Goal: Task Accomplishment & Management: Manage account settings

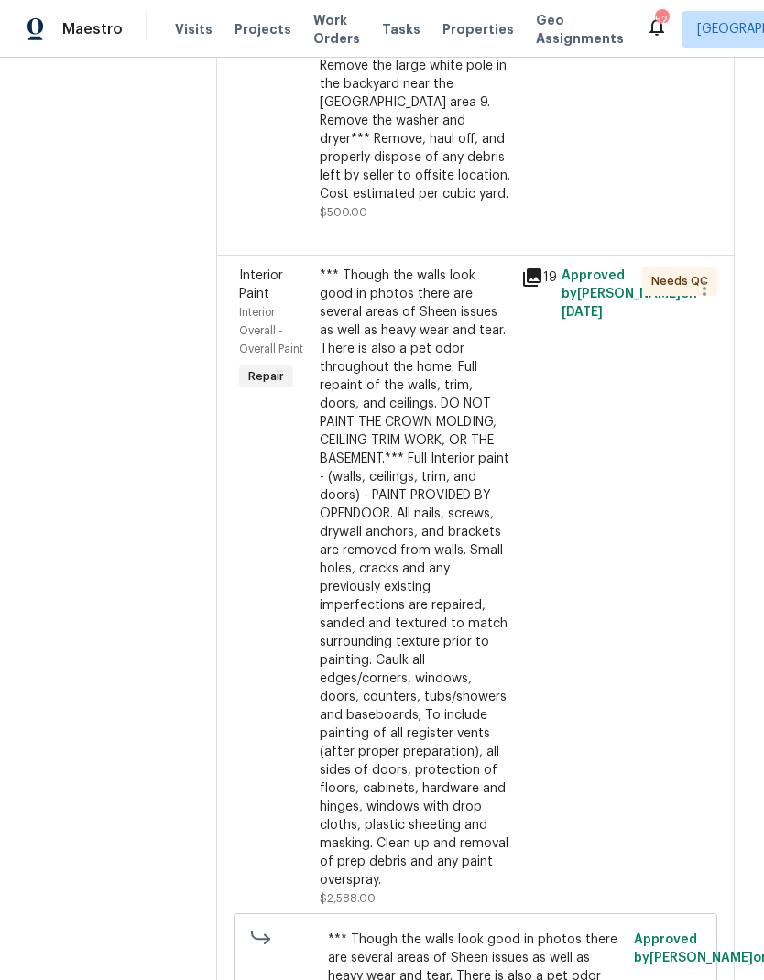
scroll to position [1046, 0]
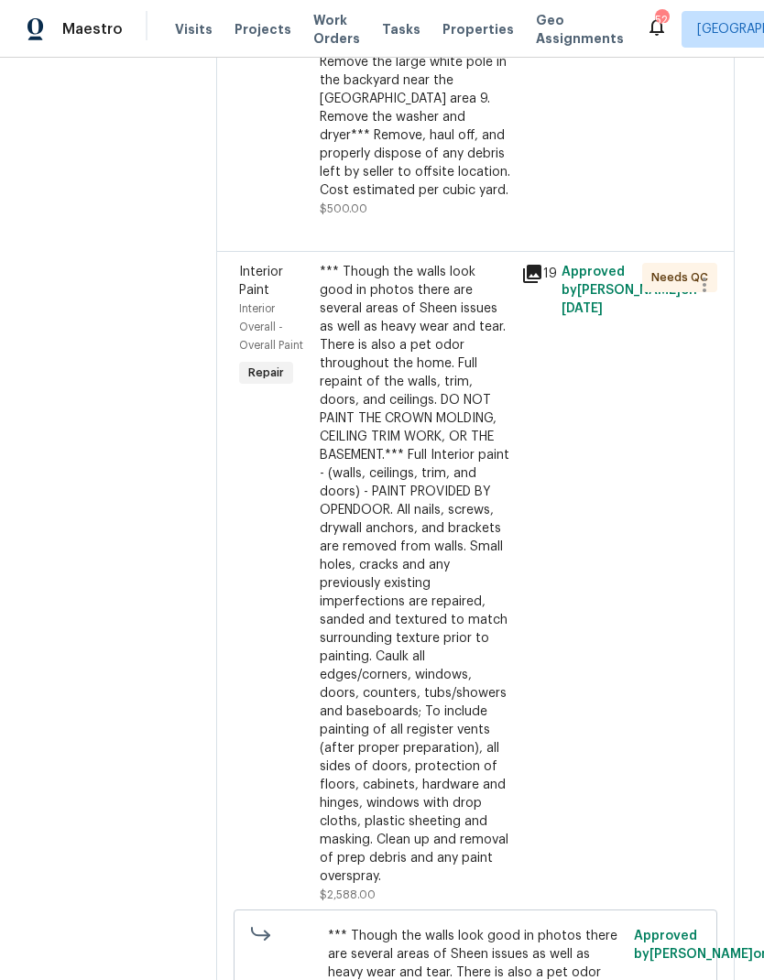
click at [432, 652] on div "*** Though the walls look good in photos there are several areas of Sheen issue…" at bounding box center [415, 574] width 190 height 623
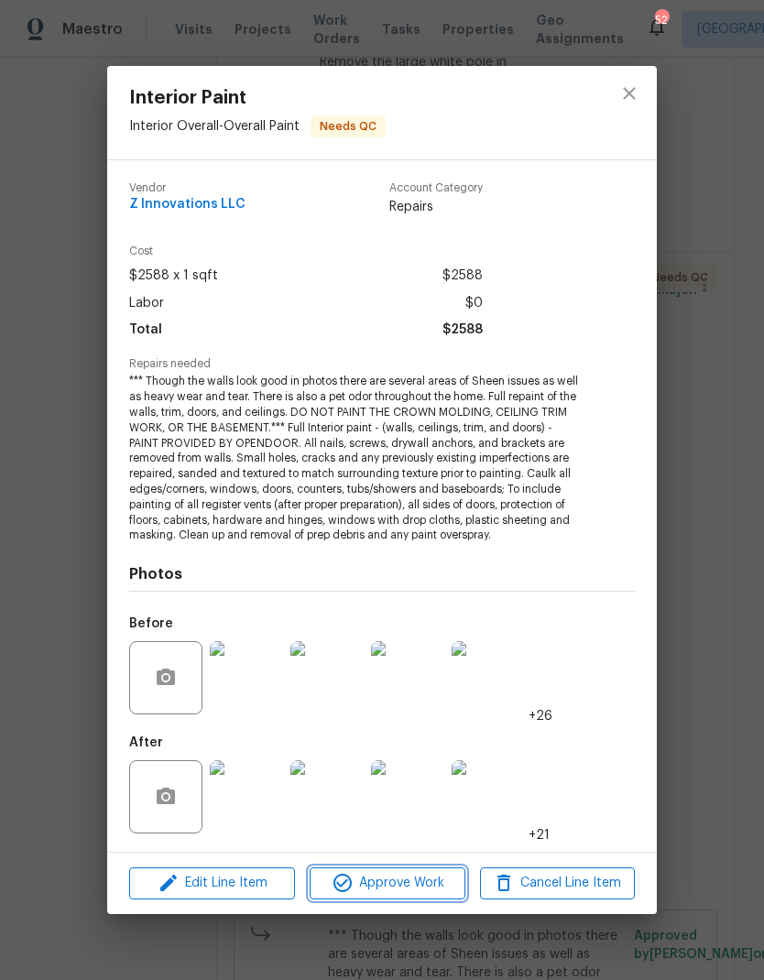
click at [423, 883] on span "Approve Work" at bounding box center [387, 883] width 144 height 23
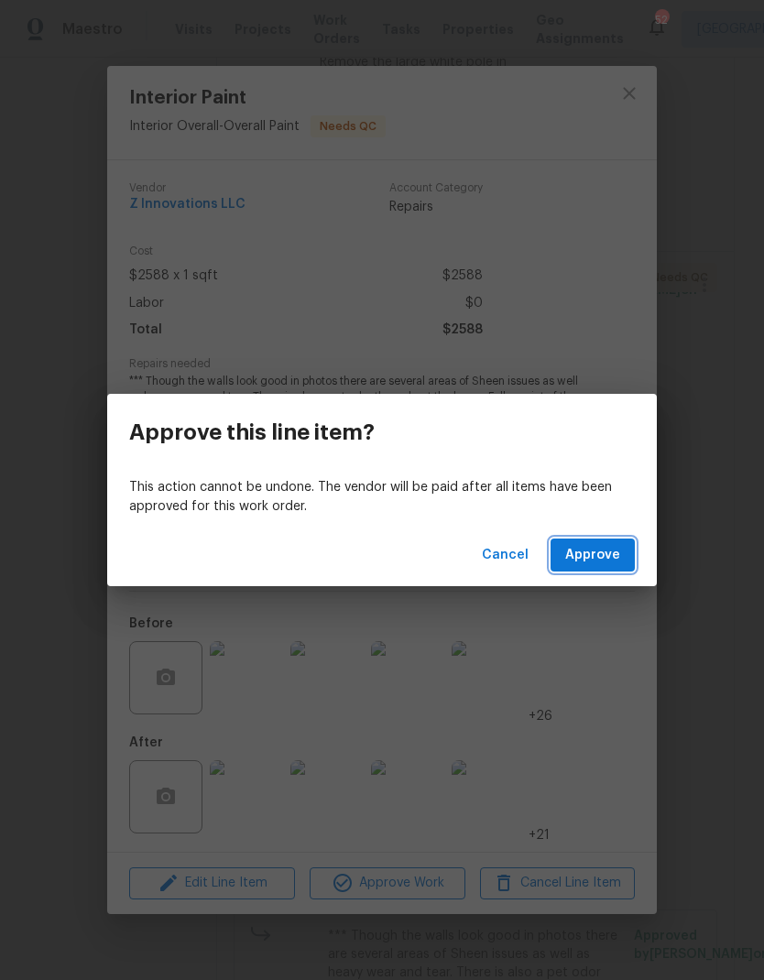
click at [595, 561] on span "Approve" at bounding box center [592, 555] width 55 height 23
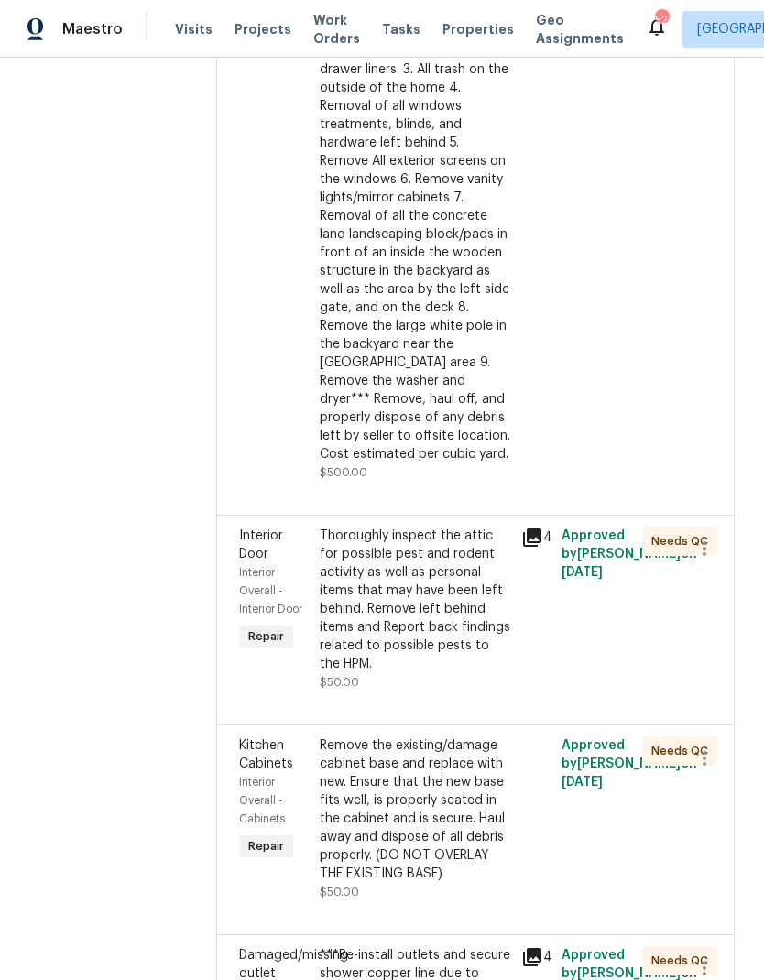
scroll to position [784, 0]
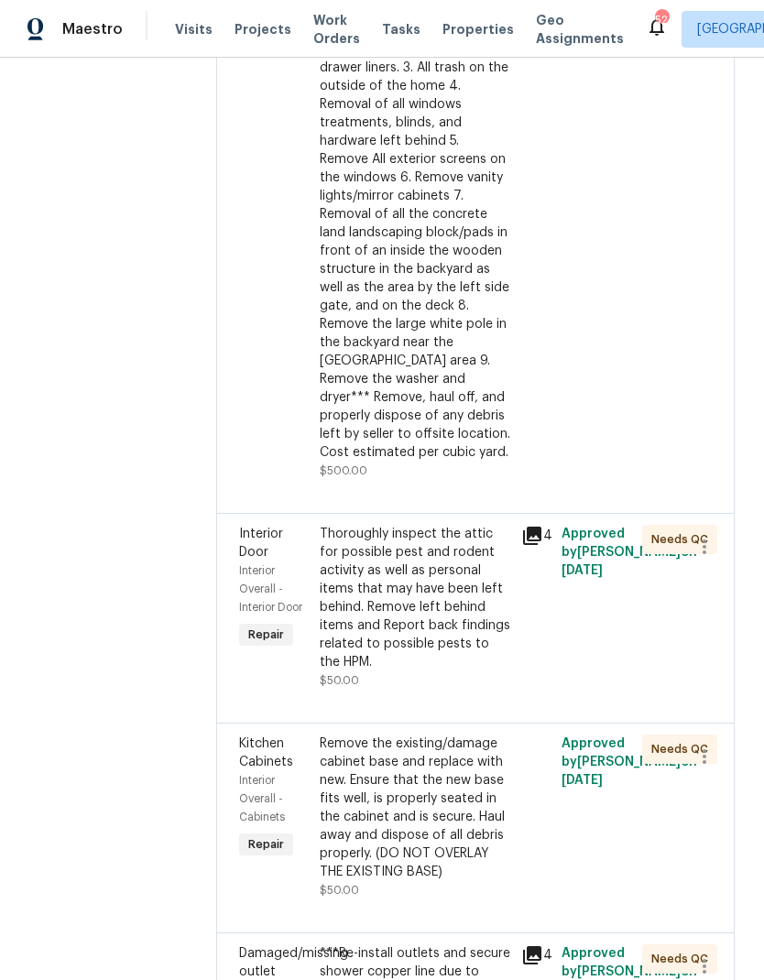
click at [443, 599] on div "Thoroughly inspect the attic for possible pest and rodent activity as well as p…" at bounding box center [415, 598] width 190 height 147
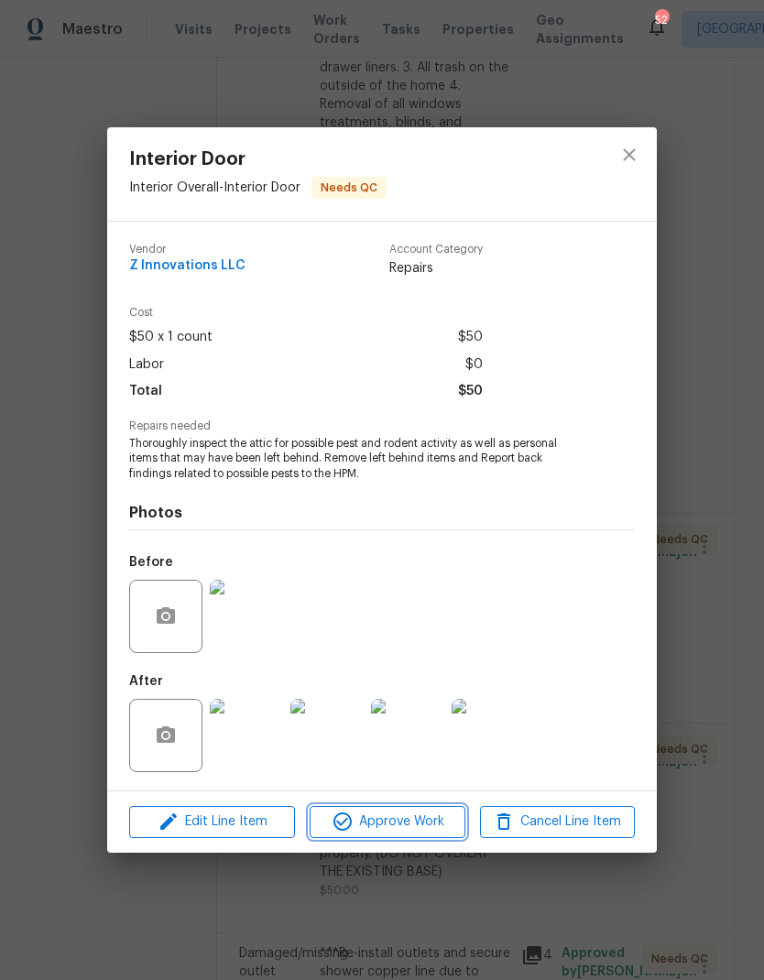
click at [434, 818] on span "Approve Work" at bounding box center [387, 821] width 144 height 23
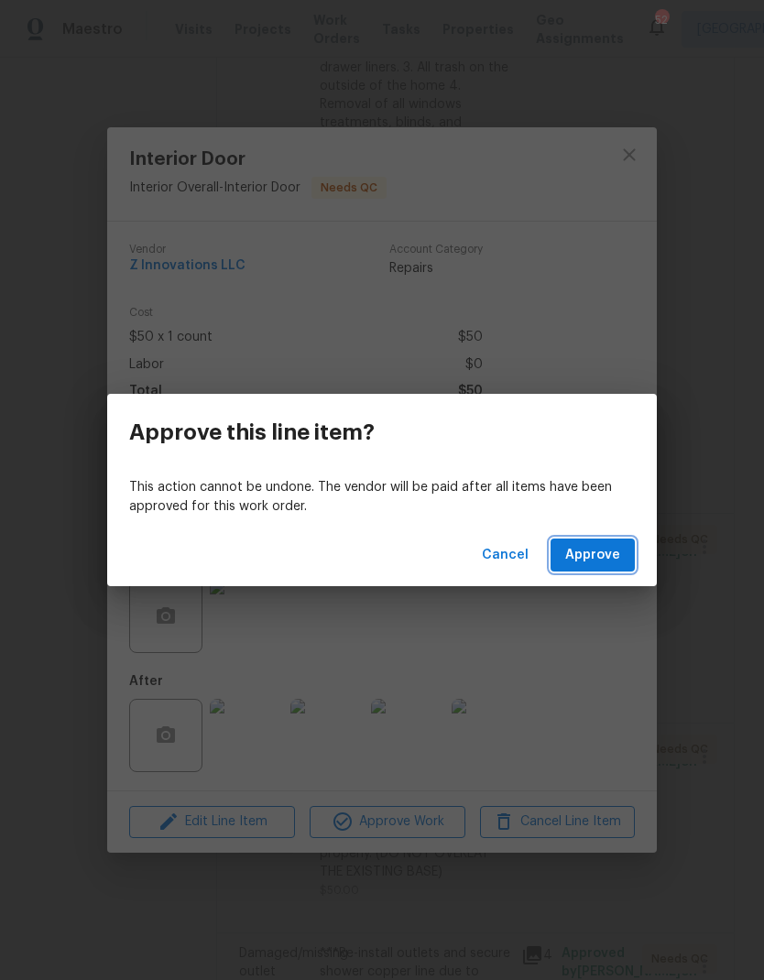
click at [607, 554] on span "Approve" at bounding box center [592, 555] width 55 height 23
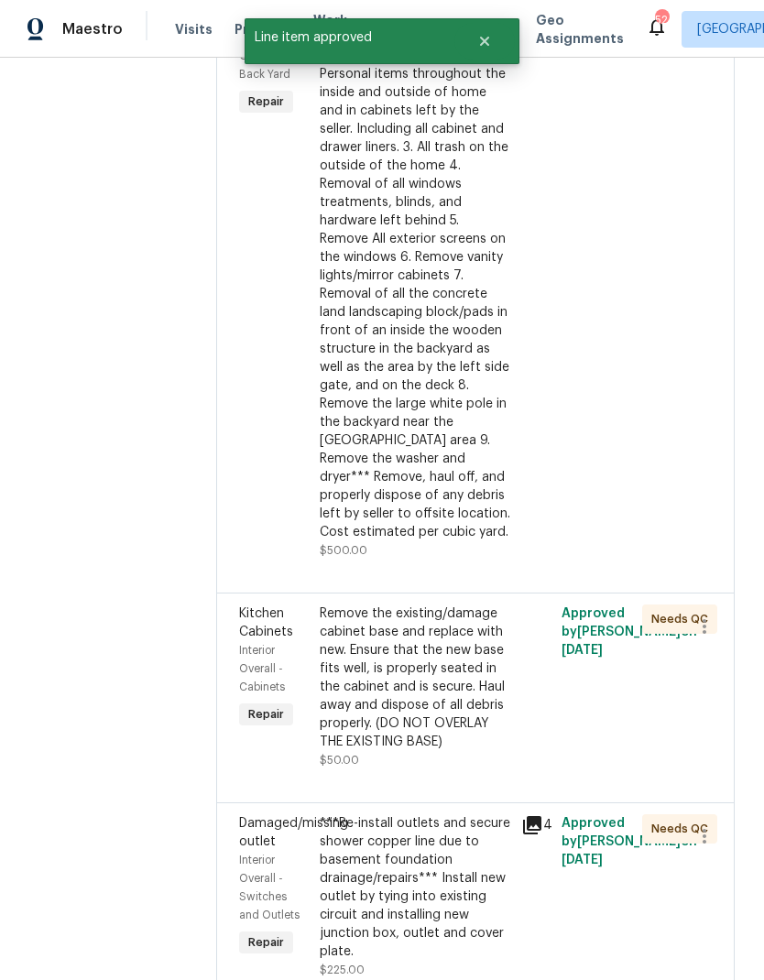
scroll to position [767, 0]
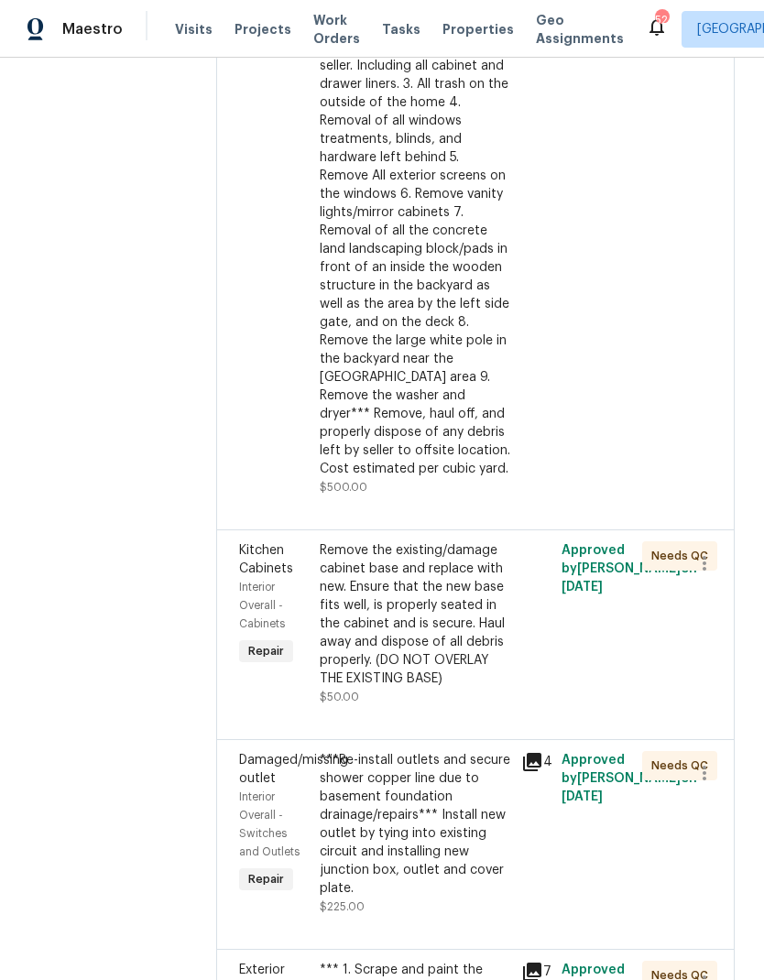
click at [432, 599] on div "Remove the existing/damage cabinet base and replace with new. Ensure that the n…" at bounding box center [415, 614] width 190 height 147
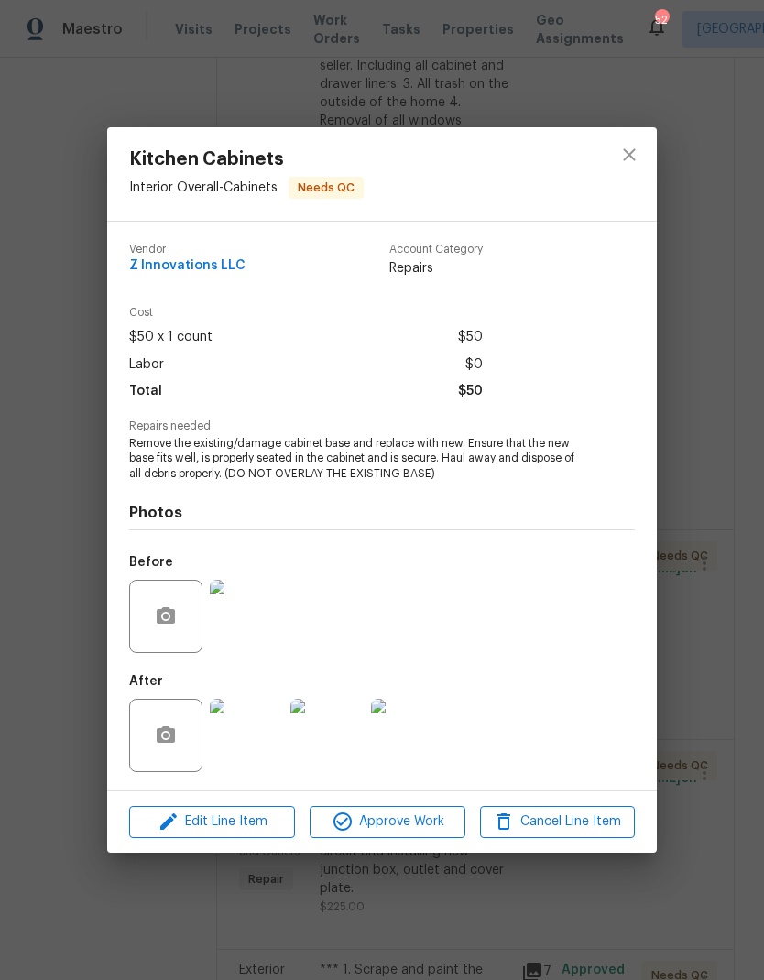
click at [269, 742] on img at bounding box center [246, 735] width 73 height 73
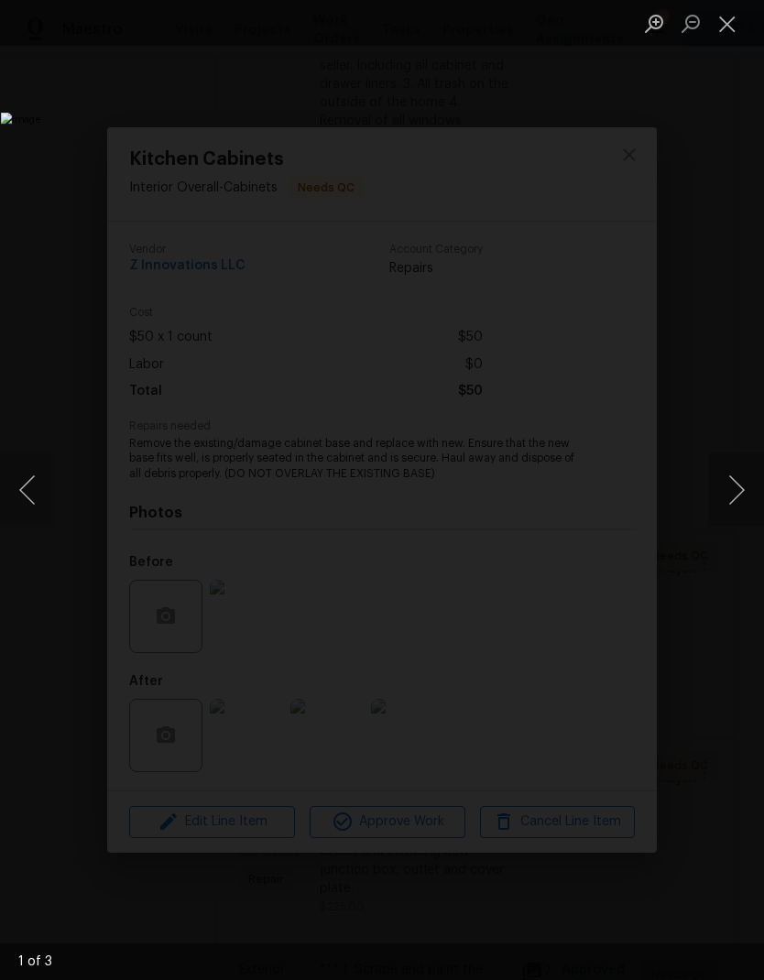
click at [741, 488] on button "Next image" at bounding box center [736, 489] width 55 height 73
click at [726, 34] on button "Close lightbox" at bounding box center [727, 23] width 37 height 32
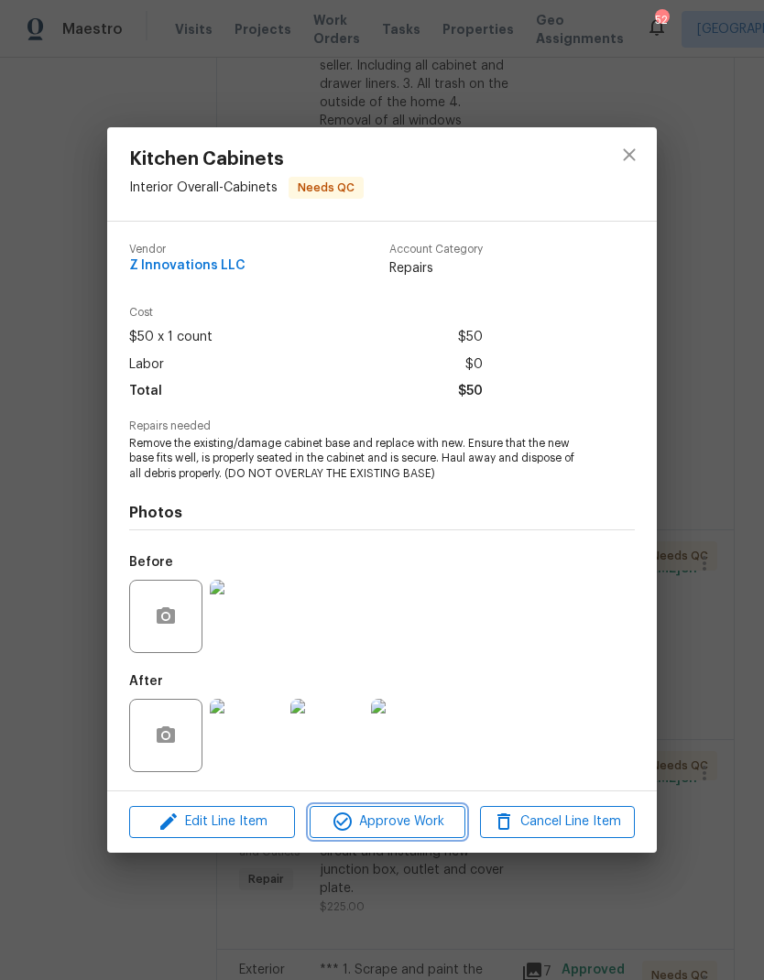
click at [426, 834] on button "Approve Work" at bounding box center [387, 822] width 155 height 32
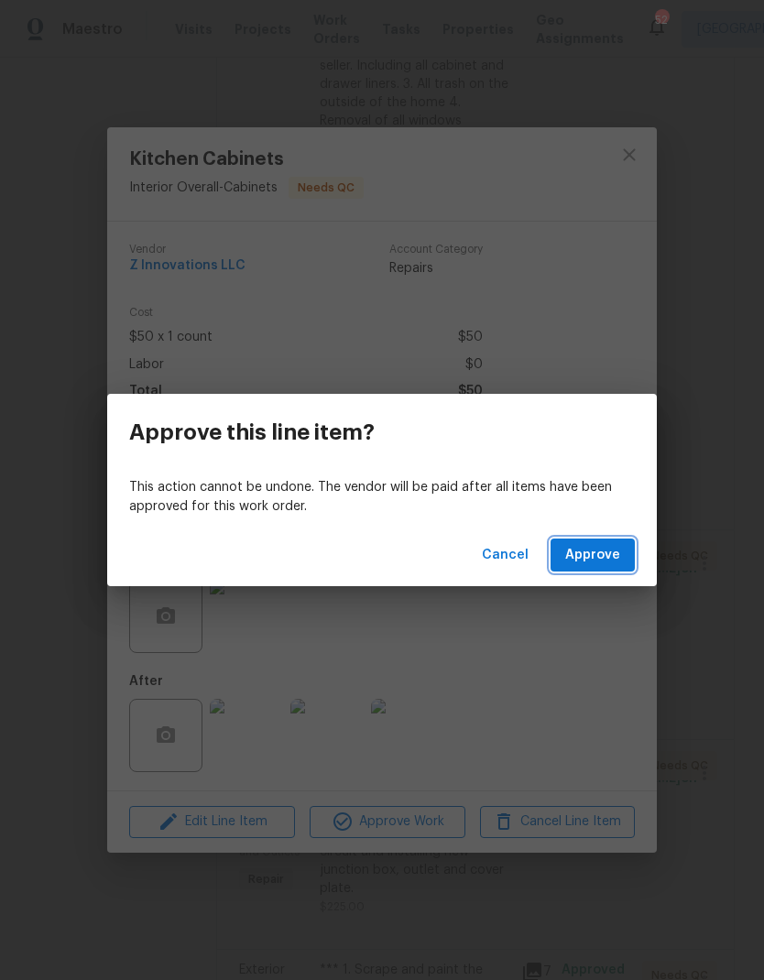
click at [593, 566] on button "Approve" at bounding box center [592, 555] width 84 height 34
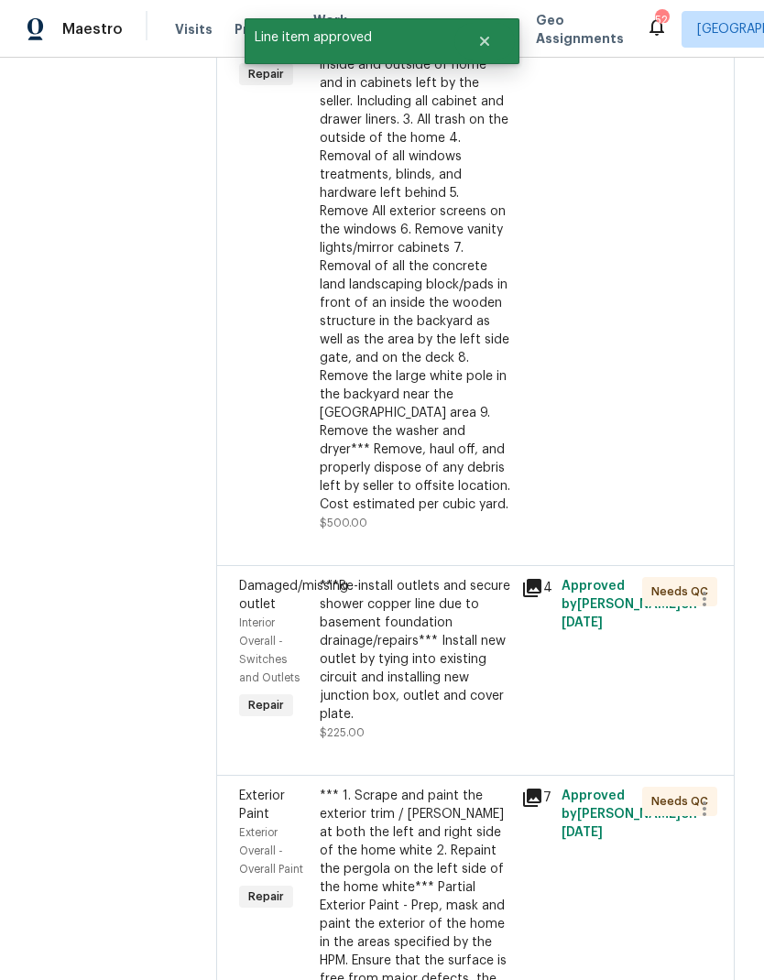
scroll to position [741, 0]
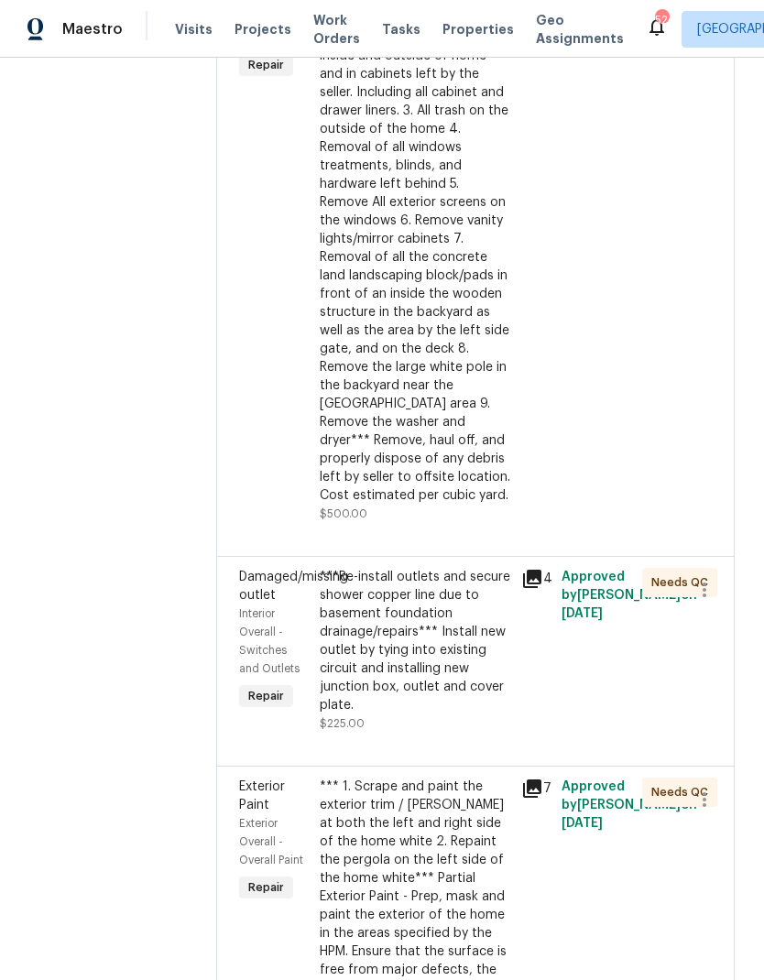
click at [432, 635] on div "***Re-install outlets and secure shower copper line due to basement foundation …" at bounding box center [415, 641] width 190 height 147
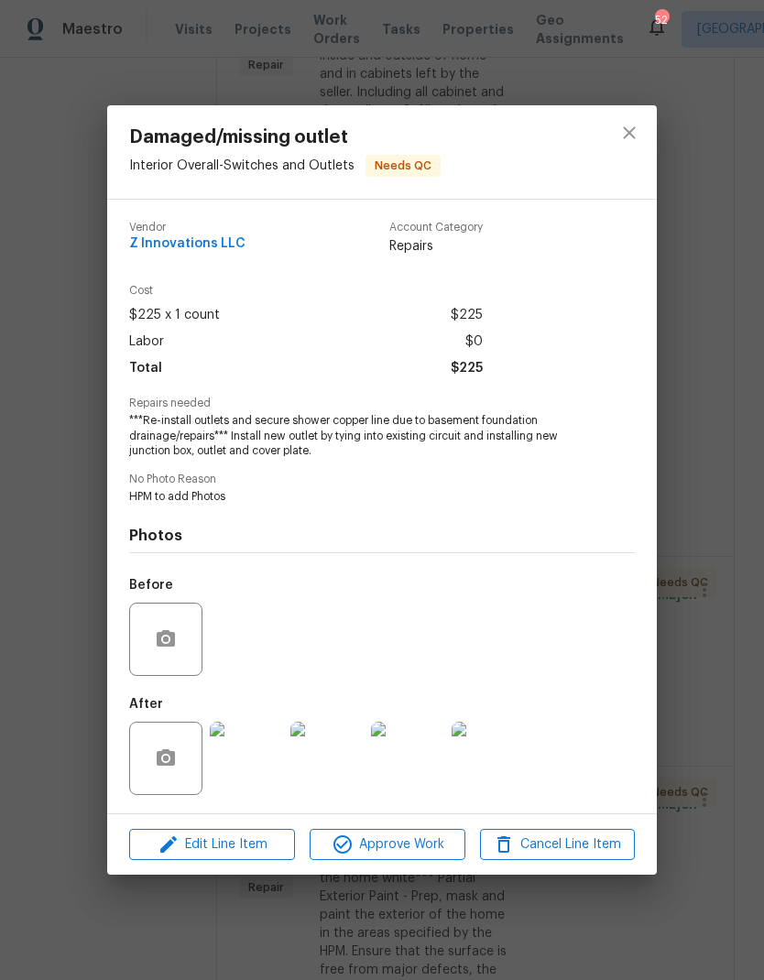
click at [260, 775] on img at bounding box center [246, 758] width 73 height 73
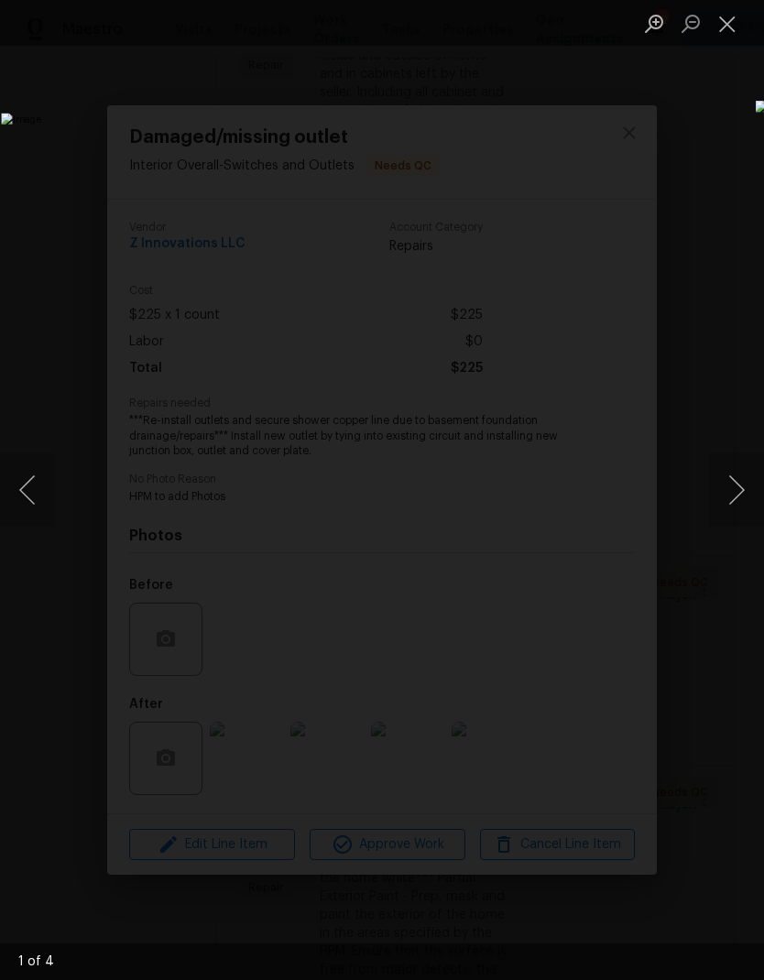
click at [739, 499] on button "Next image" at bounding box center [736, 489] width 55 height 73
click at [736, 493] on button "Next image" at bounding box center [736, 489] width 55 height 73
click at [735, 492] on button "Next image" at bounding box center [736, 489] width 55 height 73
click at [736, 492] on button "Next image" at bounding box center [736, 489] width 55 height 73
click at [735, 29] on button "Close lightbox" at bounding box center [727, 23] width 37 height 32
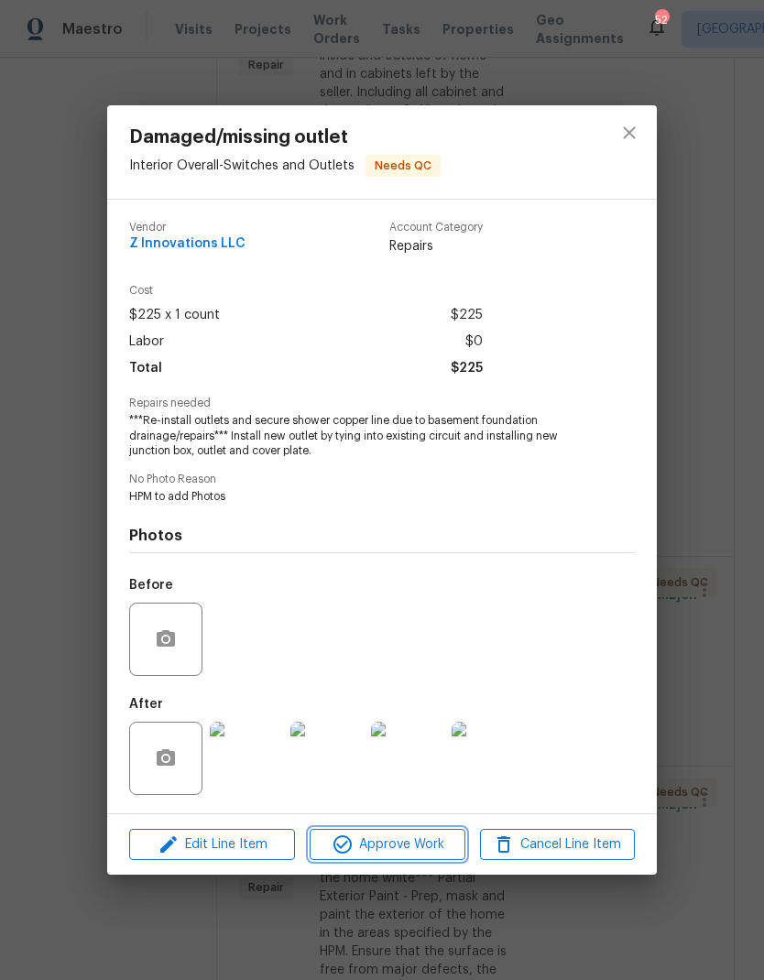
click at [437, 847] on span "Approve Work" at bounding box center [387, 844] width 144 height 23
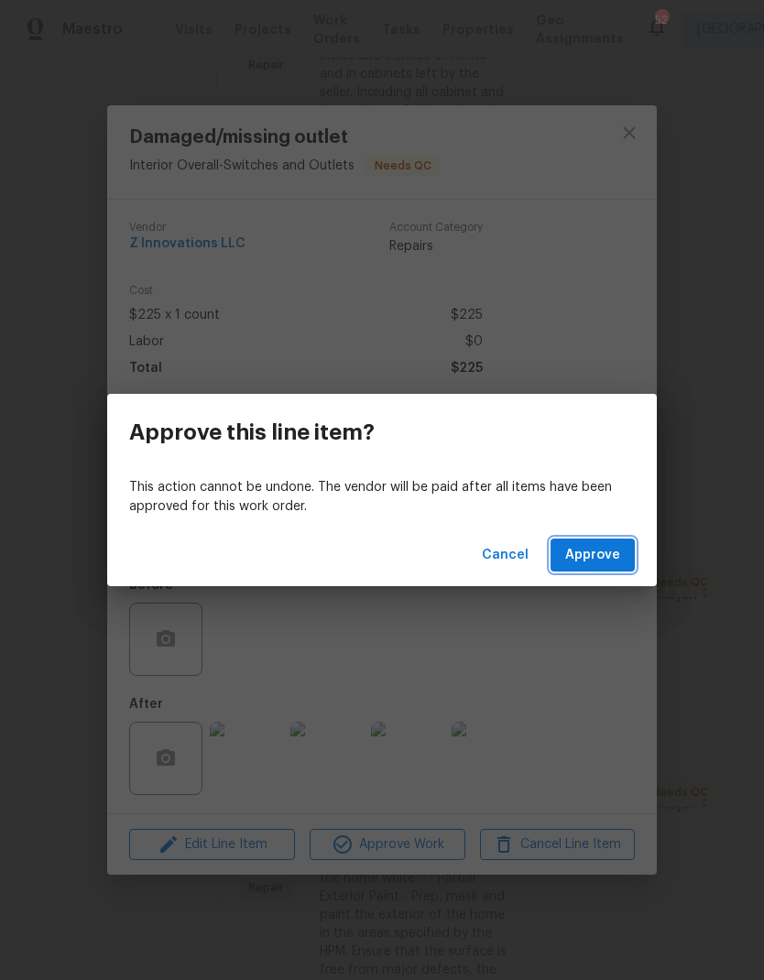
click at [614, 560] on span "Approve" at bounding box center [592, 555] width 55 height 23
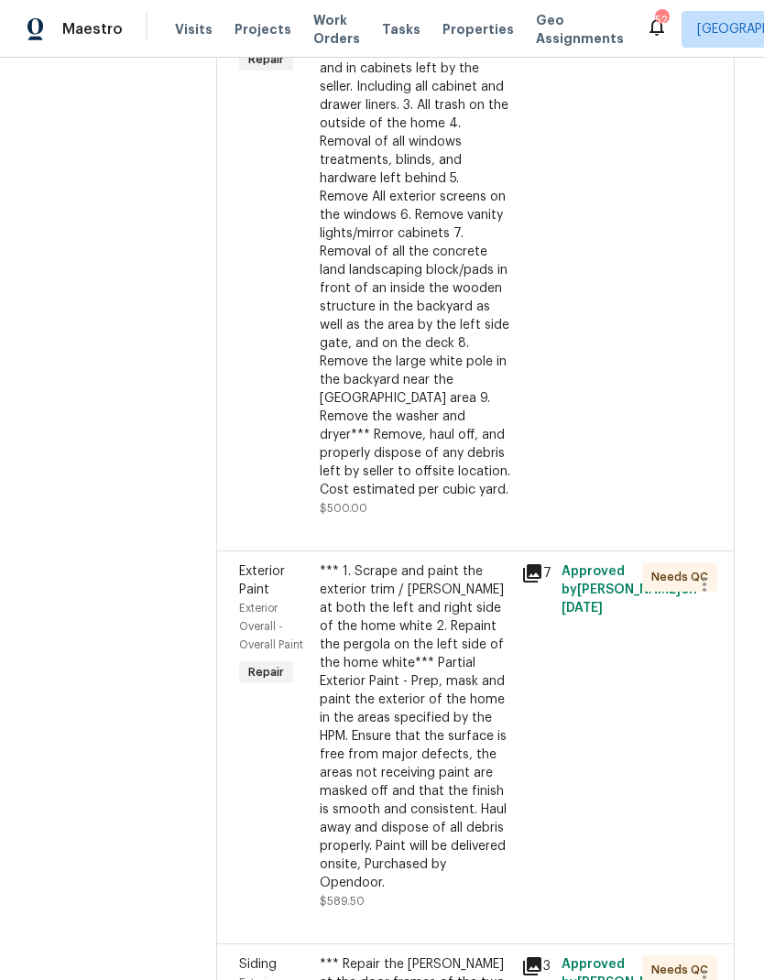
scroll to position [749, 0]
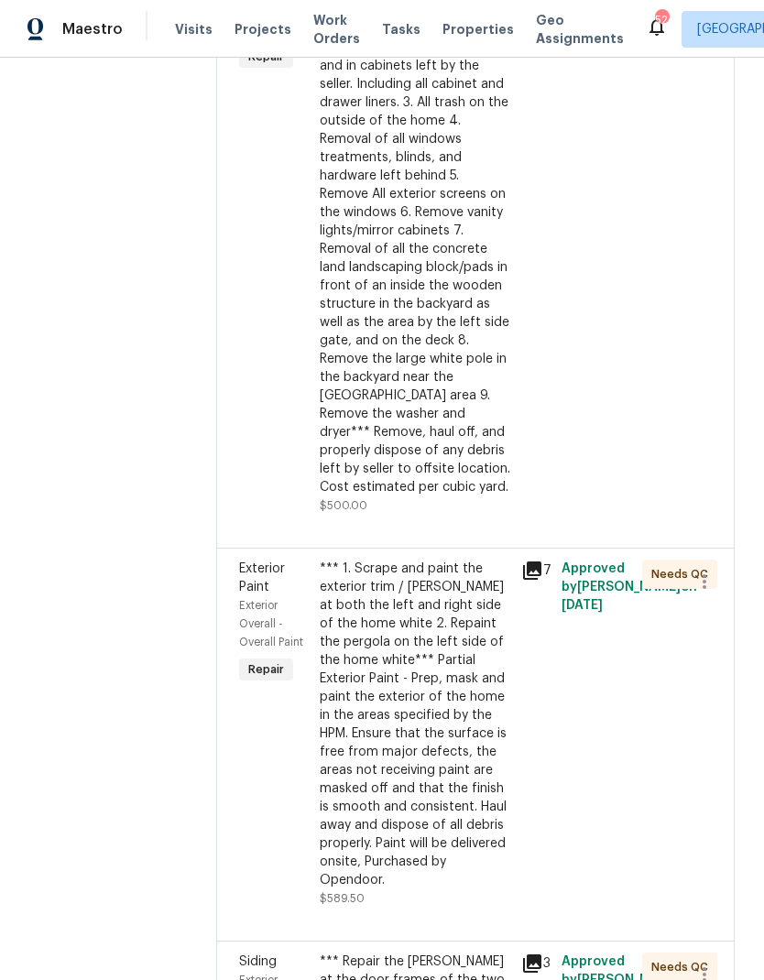
click at [435, 757] on div "*** 1. Scrape and paint the exterior trim / [PERSON_NAME] at both the left and …" at bounding box center [415, 725] width 190 height 330
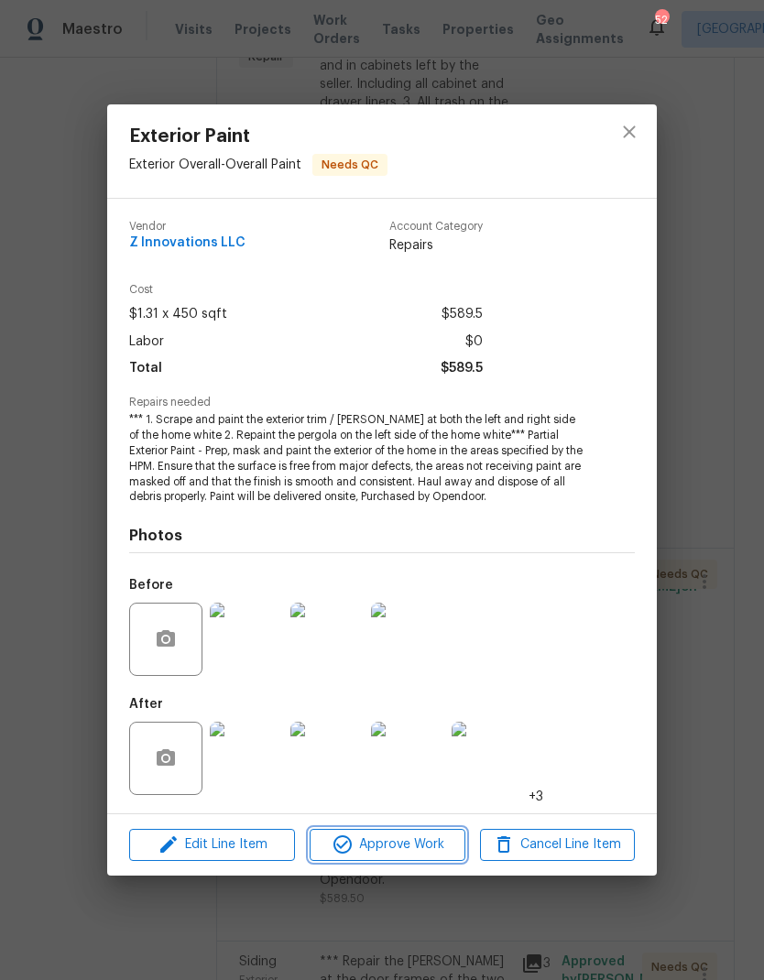
click at [438, 844] on span "Approve Work" at bounding box center [387, 844] width 144 height 23
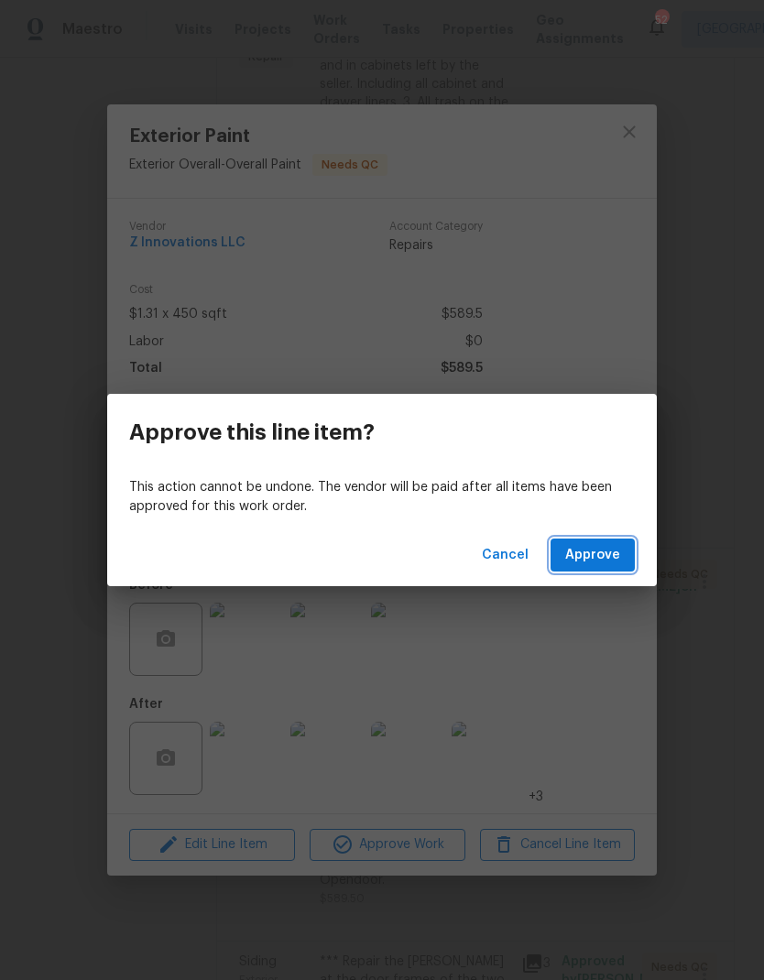
click at [614, 567] on button "Approve" at bounding box center [592, 555] width 84 height 34
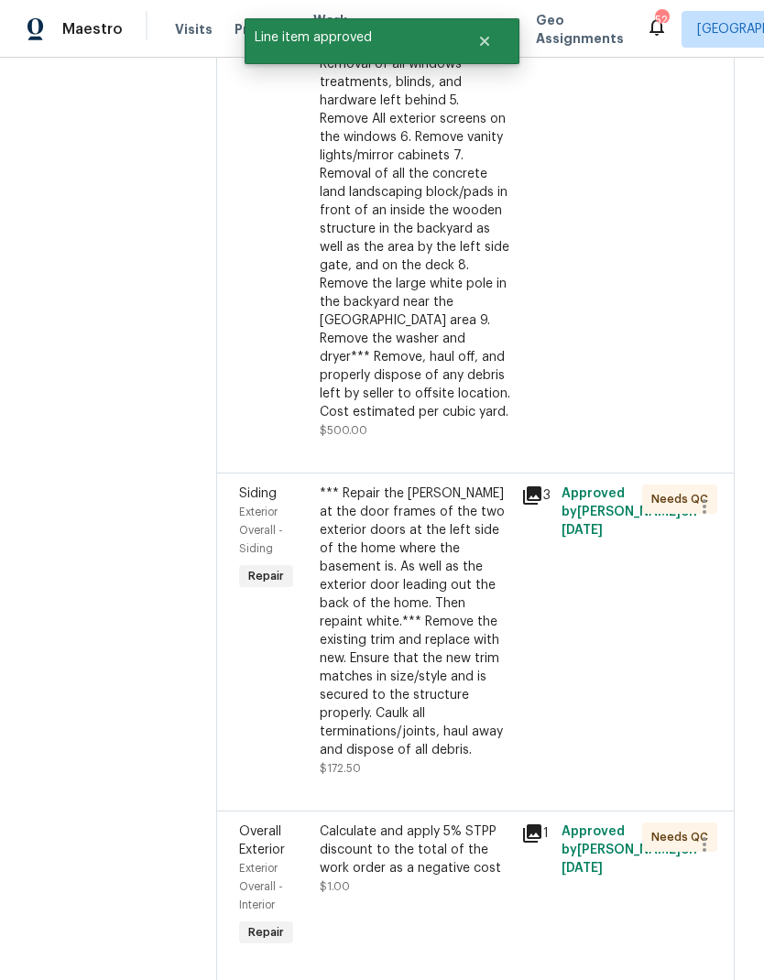
scroll to position [832, 0]
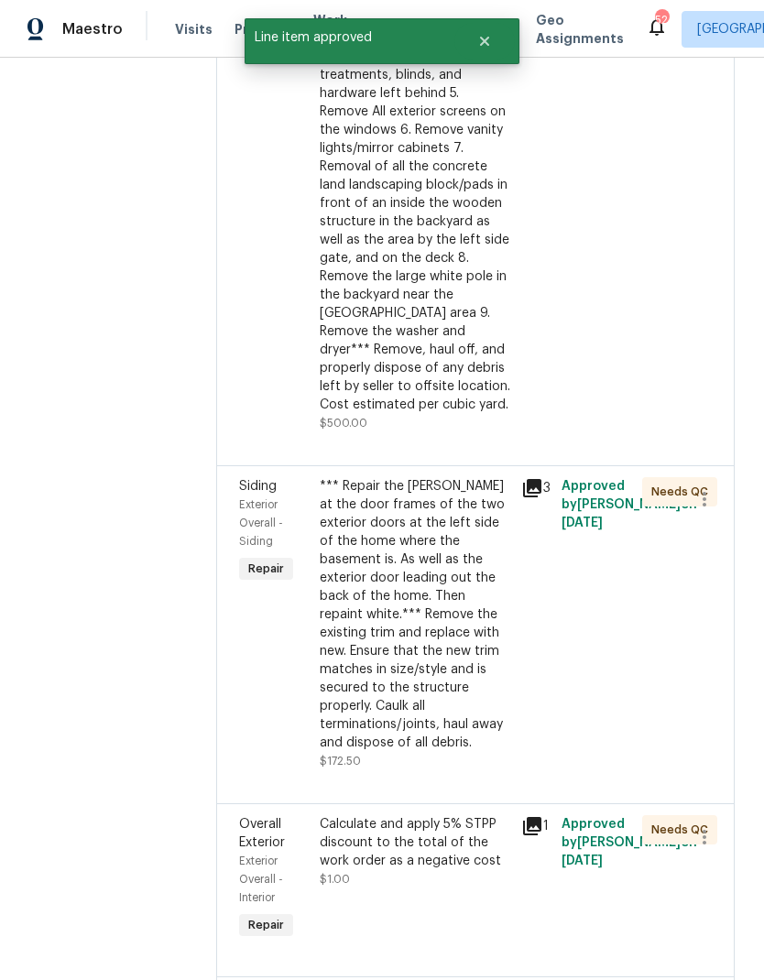
click at [423, 646] on div "*** Repair the [PERSON_NAME] at the door frames of the two exterior doors at th…" at bounding box center [415, 614] width 190 height 275
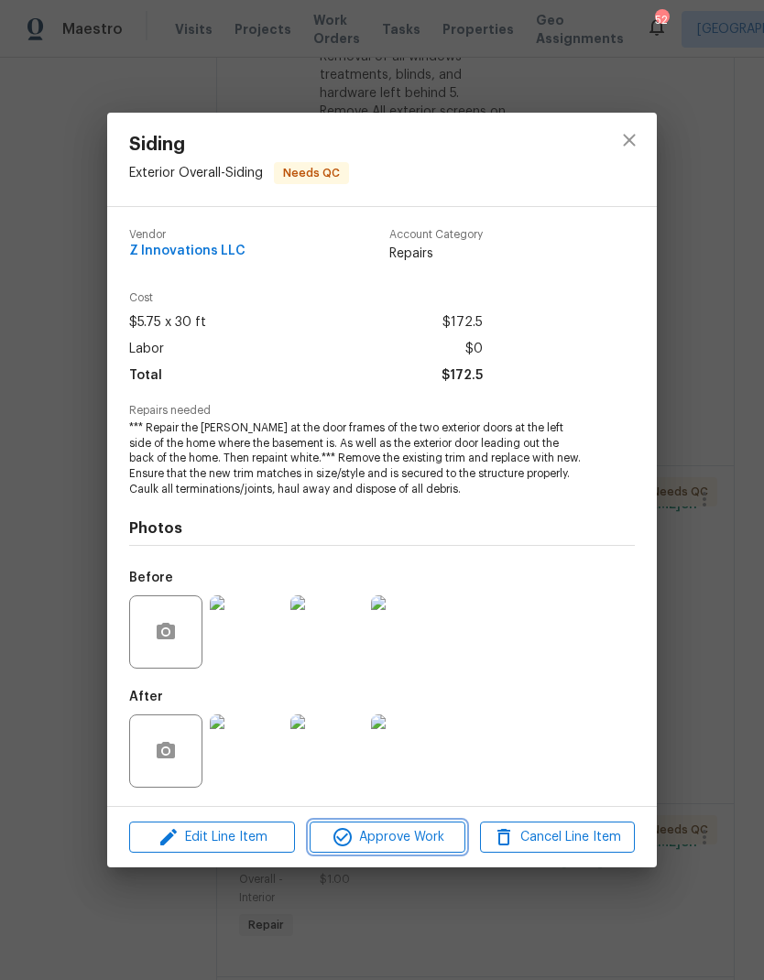
click at [433, 844] on span "Approve Work" at bounding box center [387, 837] width 144 height 23
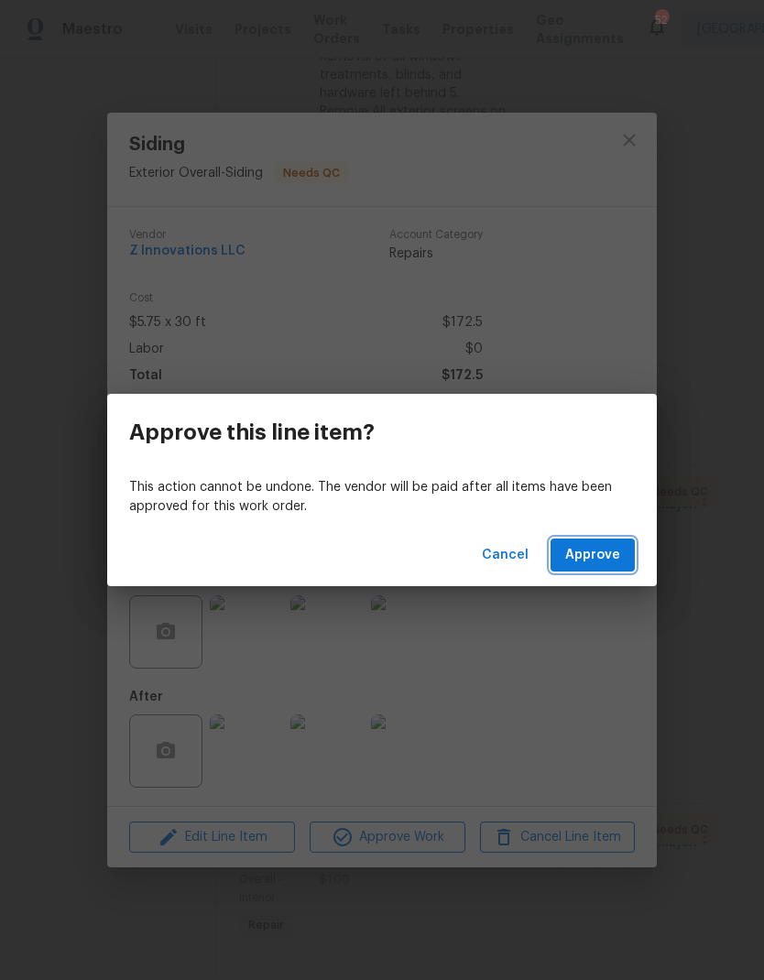
click at [621, 560] on button "Approve" at bounding box center [592, 555] width 84 height 34
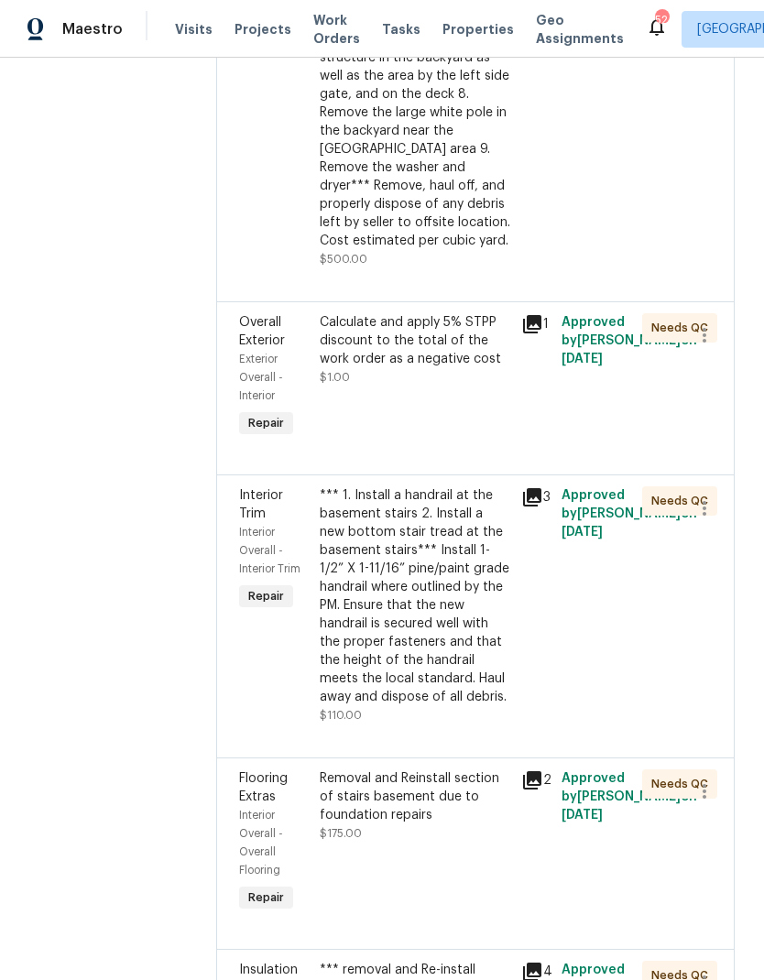
scroll to position [1006, 0]
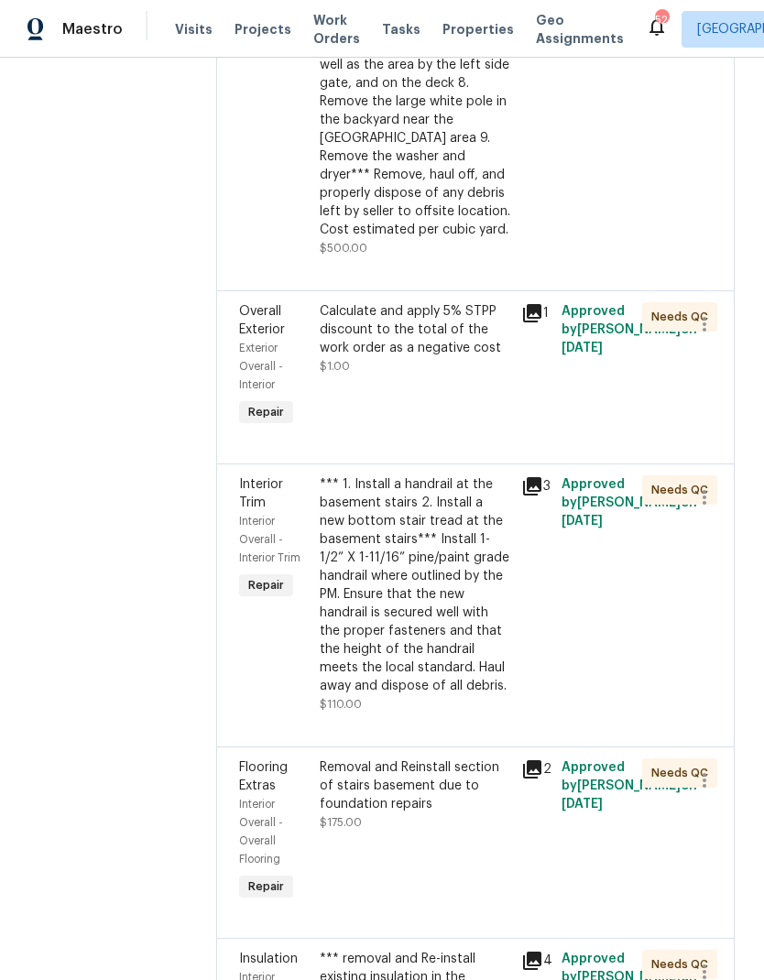
click at [440, 617] on div "*** 1. Install a handrail at the basement stairs 2. Install a new bottom stair …" at bounding box center [415, 585] width 190 height 220
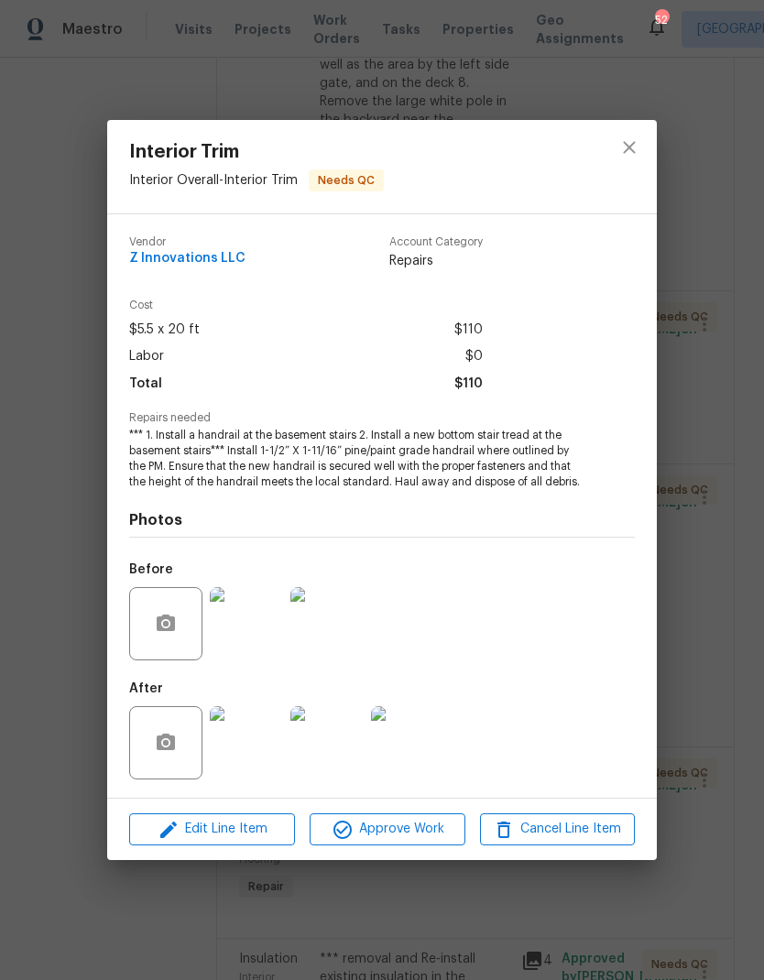
click at [255, 760] on img at bounding box center [246, 742] width 73 height 73
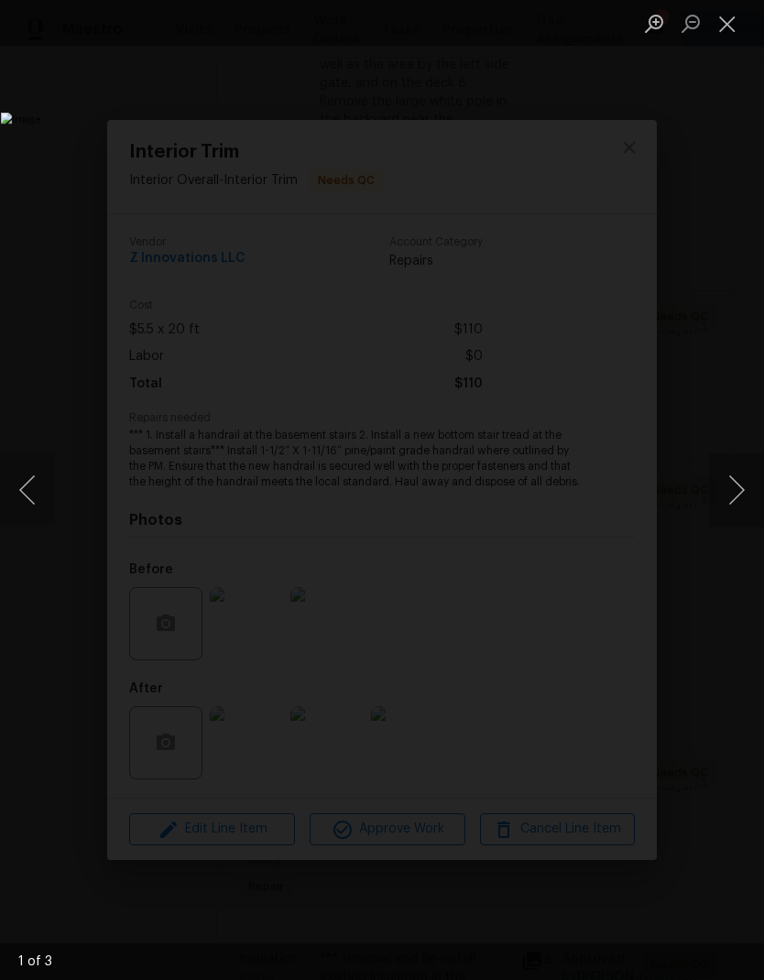
click at [741, 496] on button "Next image" at bounding box center [736, 489] width 55 height 73
click at [739, 495] on button "Next image" at bounding box center [736, 489] width 55 height 73
click at [732, 29] on button "Close lightbox" at bounding box center [727, 23] width 37 height 32
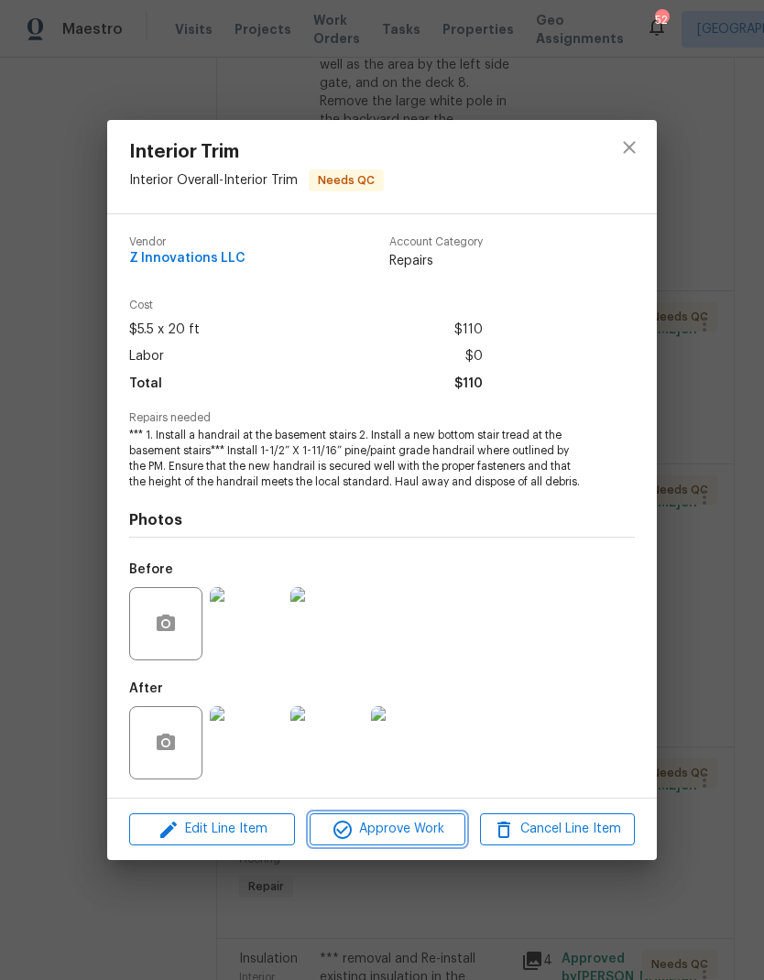
click at [431, 838] on span "Approve Work" at bounding box center [387, 829] width 144 height 23
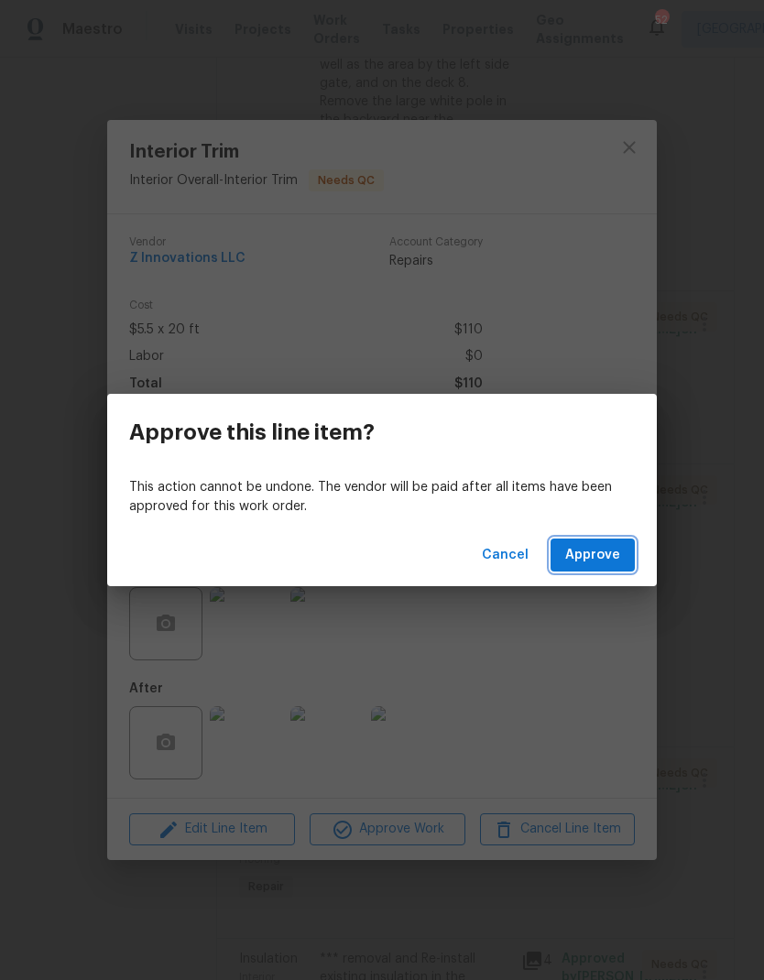
click at [612, 562] on span "Approve" at bounding box center [592, 555] width 55 height 23
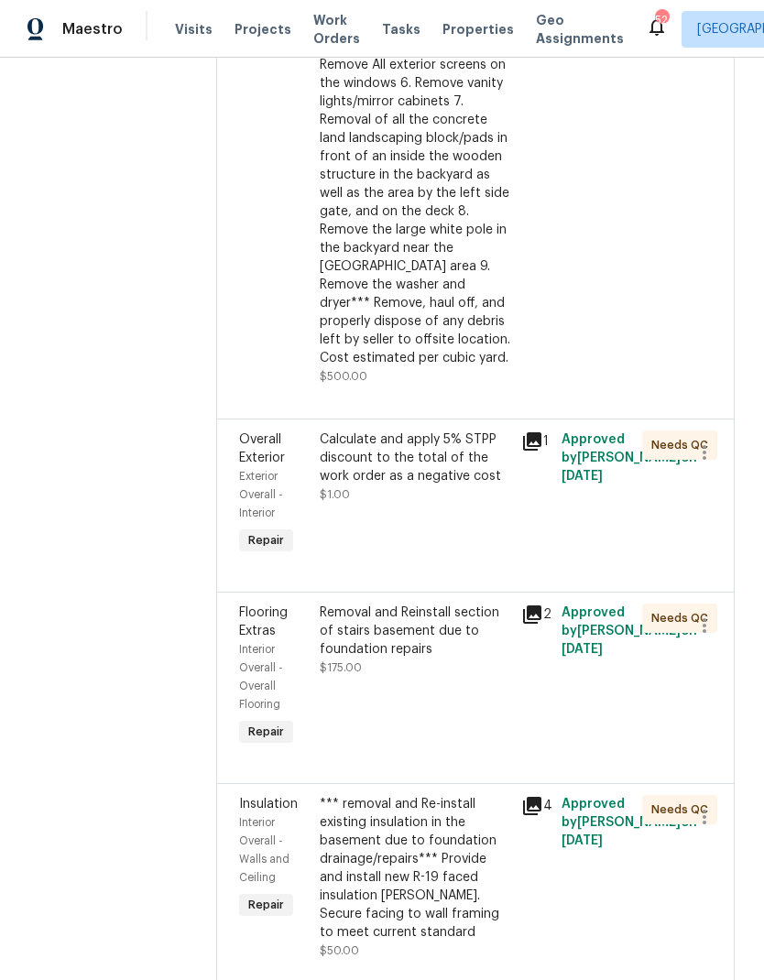
scroll to position [881, 0]
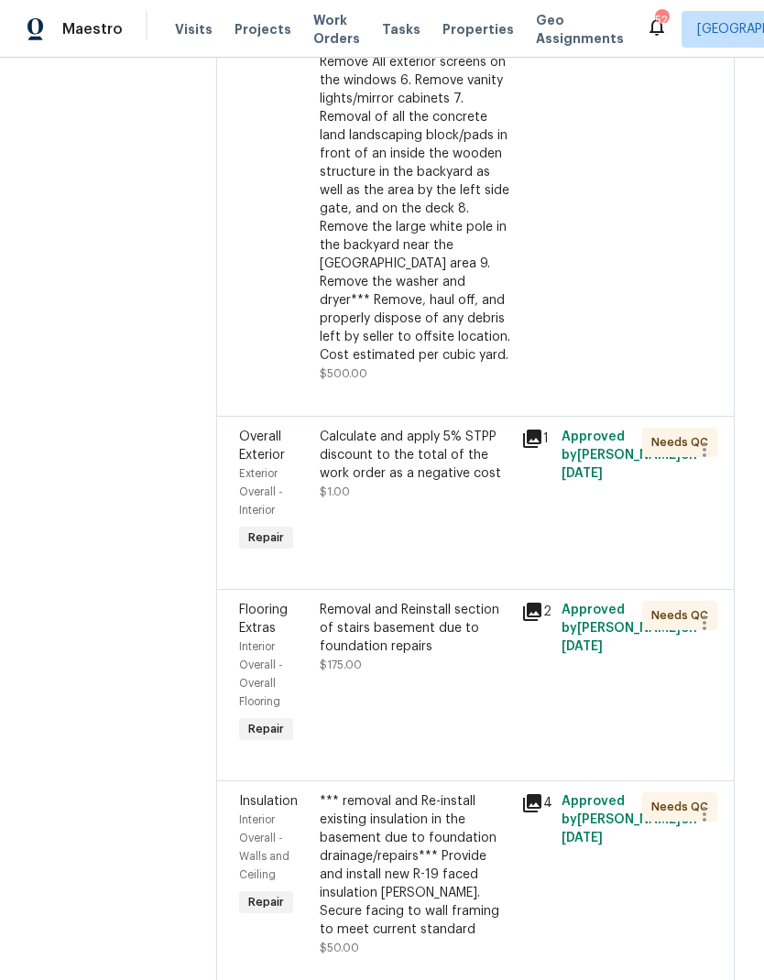
click at [401, 603] on div "Removal and Reinstall section of stairs basement due to foundation repairs" at bounding box center [415, 628] width 190 height 55
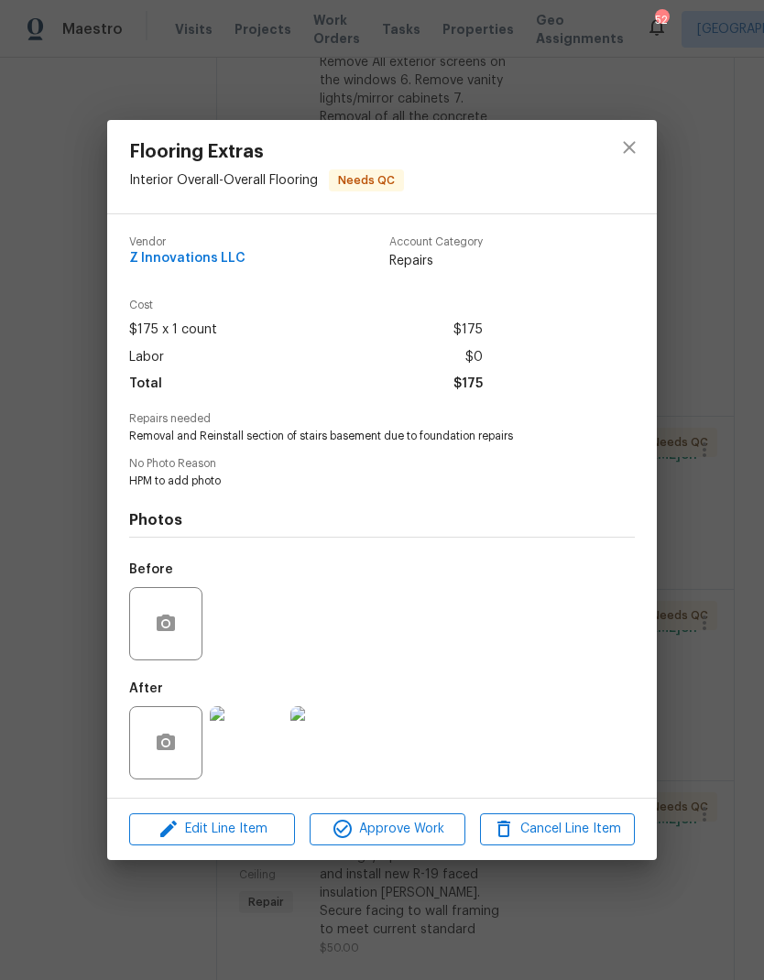
click at [262, 762] on img at bounding box center [246, 742] width 73 height 73
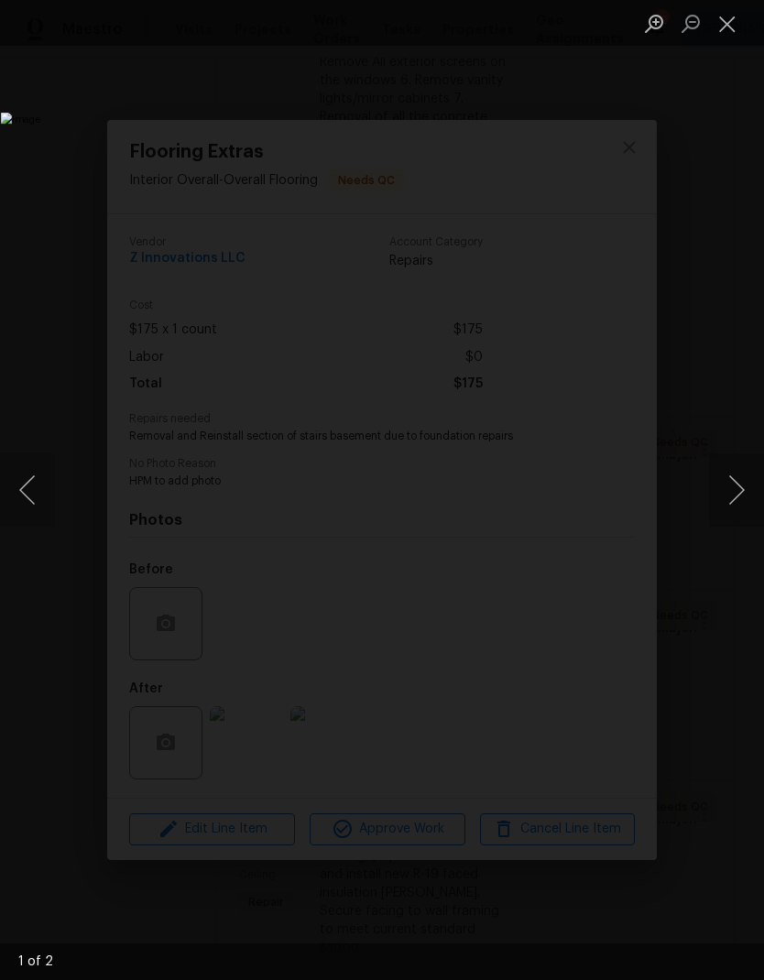
click at [741, 489] on button "Next image" at bounding box center [736, 489] width 55 height 73
click at [734, 484] on button "Next image" at bounding box center [736, 489] width 55 height 73
click at [727, 32] on button "Close lightbox" at bounding box center [727, 23] width 37 height 32
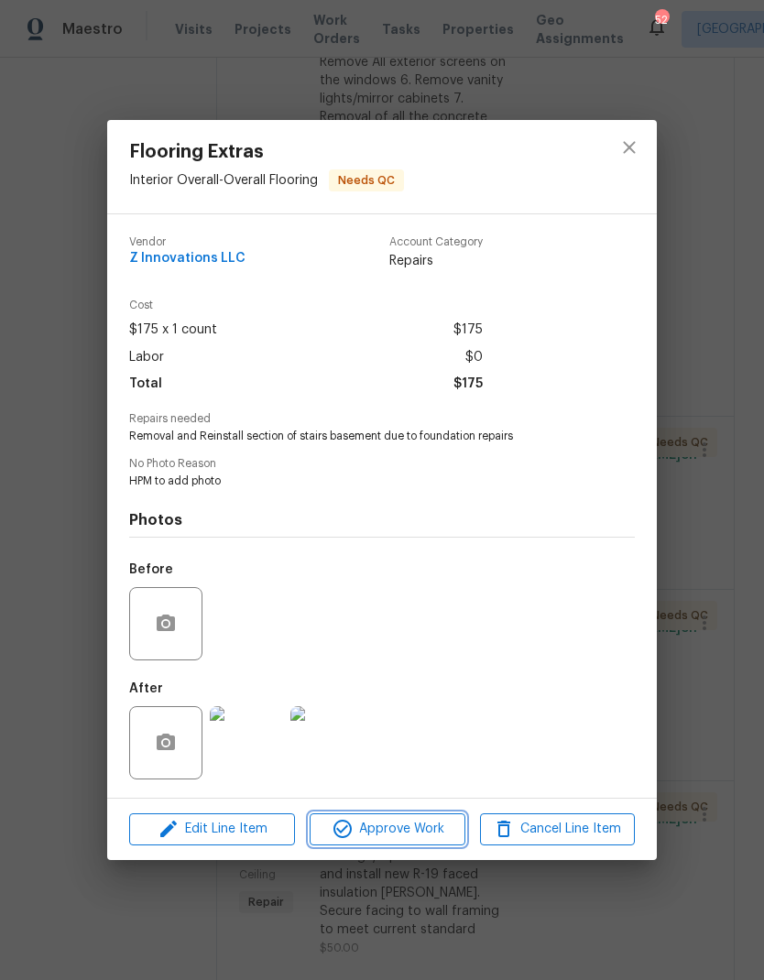
click at [436, 831] on span "Approve Work" at bounding box center [387, 829] width 144 height 23
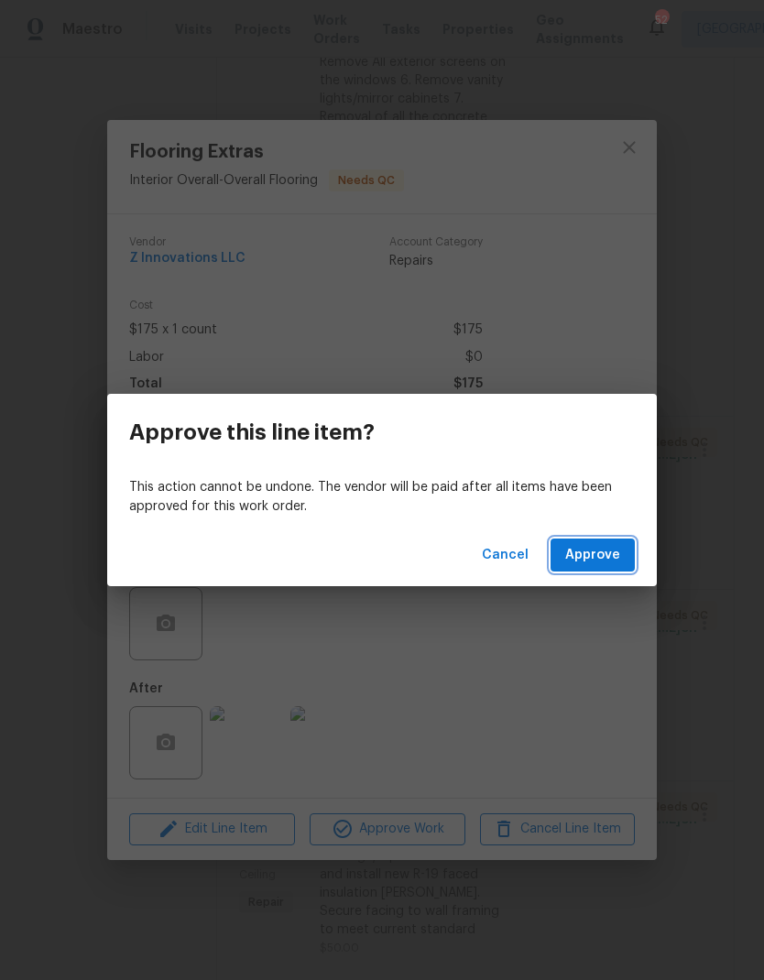
click at [603, 566] on button "Approve" at bounding box center [592, 555] width 84 height 34
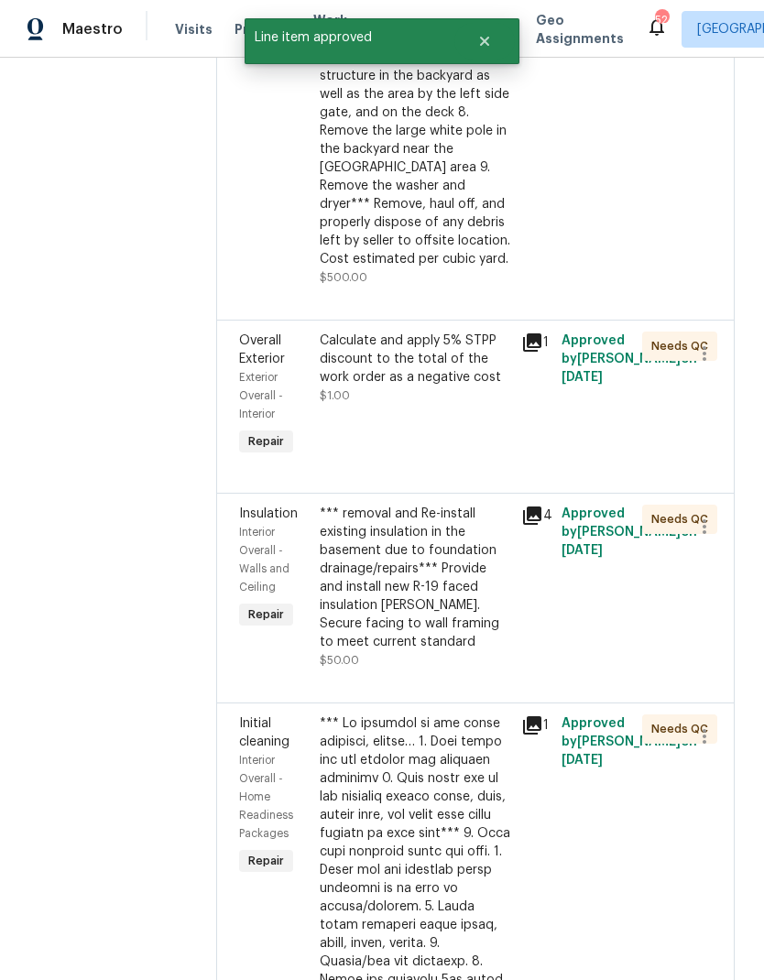
scroll to position [998, 0]
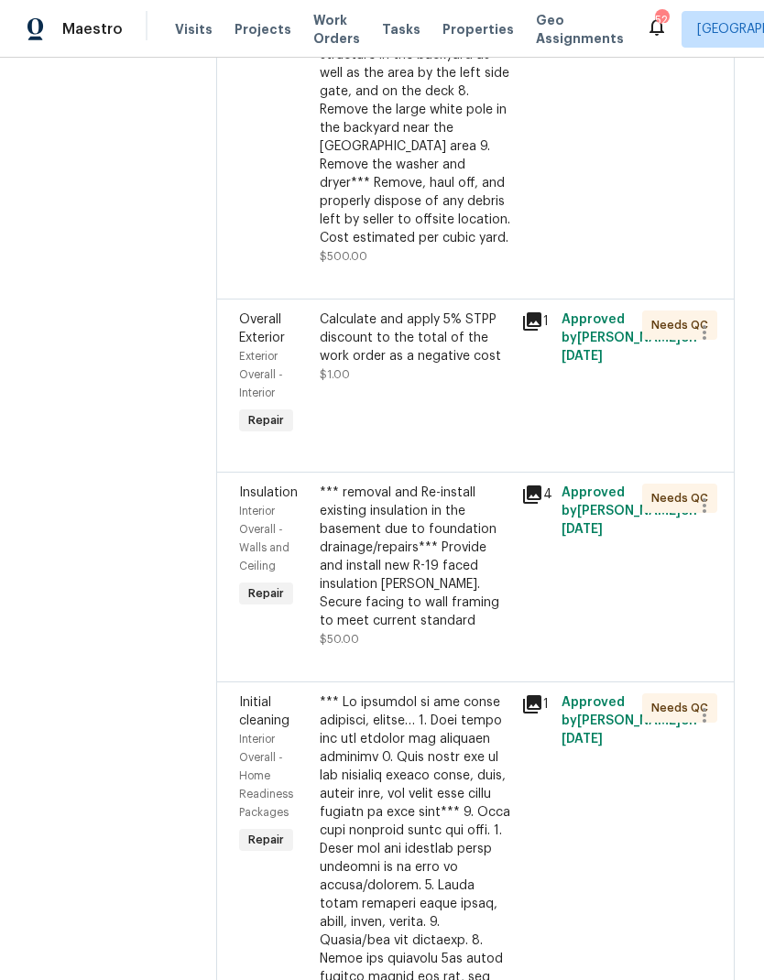
click at [442, 543] on div "*** removal and Re-install existing insulation in the basement due to foundatio…" at bounding box center [415, 557] width 190 height 147
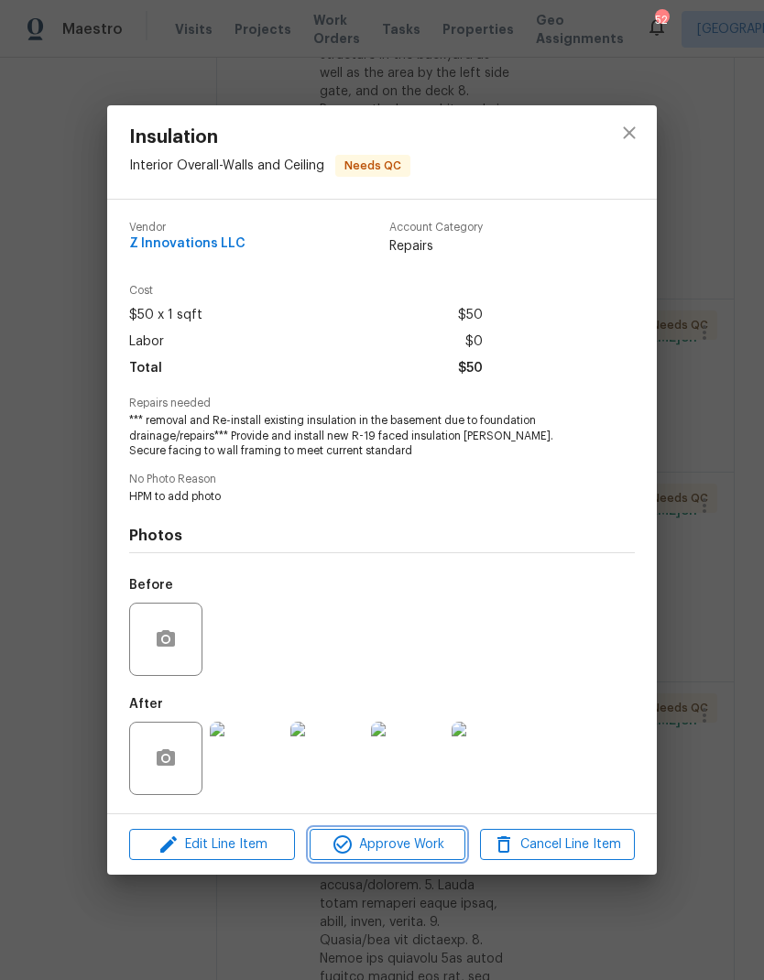
click at [422, 848] on span "Approve Work" at bounding box center [387, 844] width 144 height 23
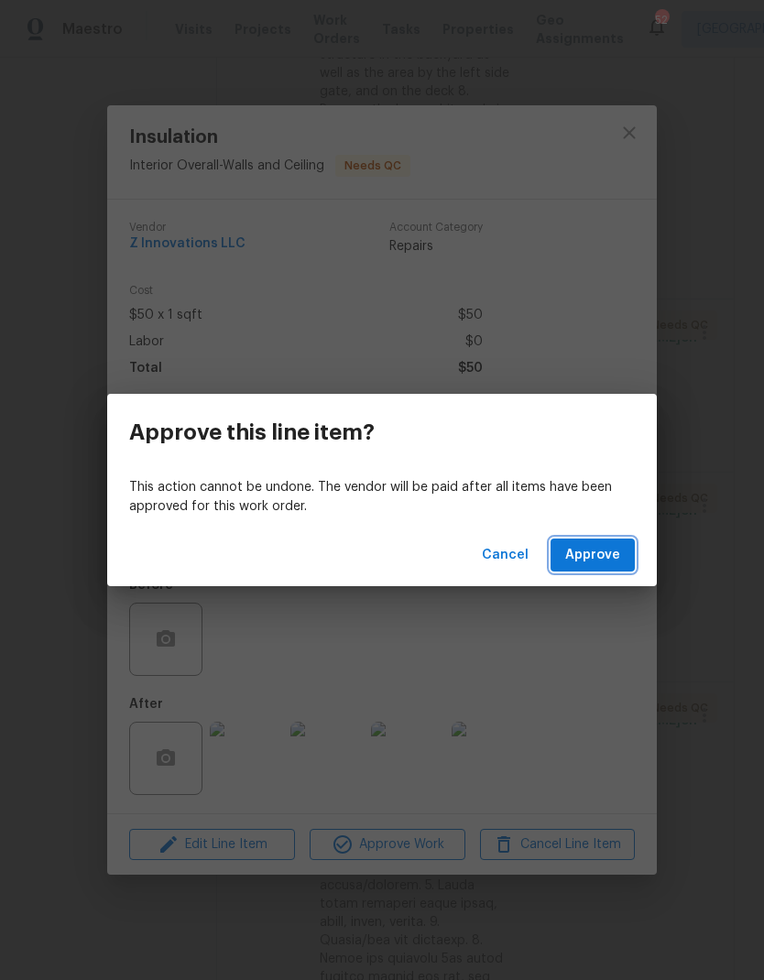
click at [610, 560] on span "Approve" at bounding box center [592, 555] width 55 height 23
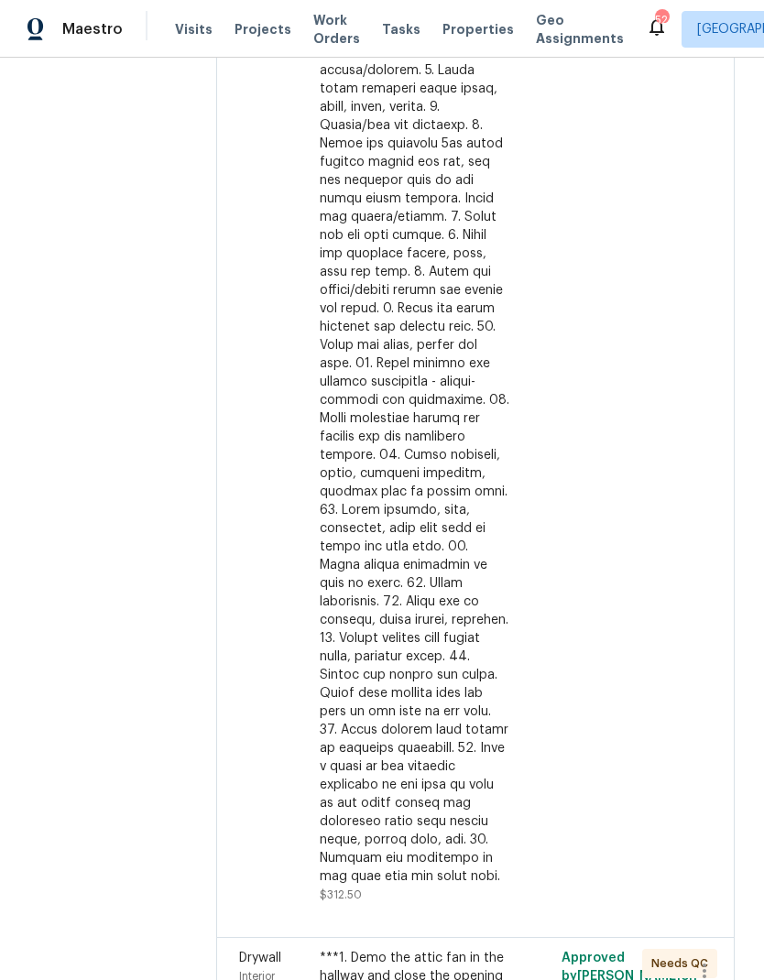
scroll to position [1618, 0]
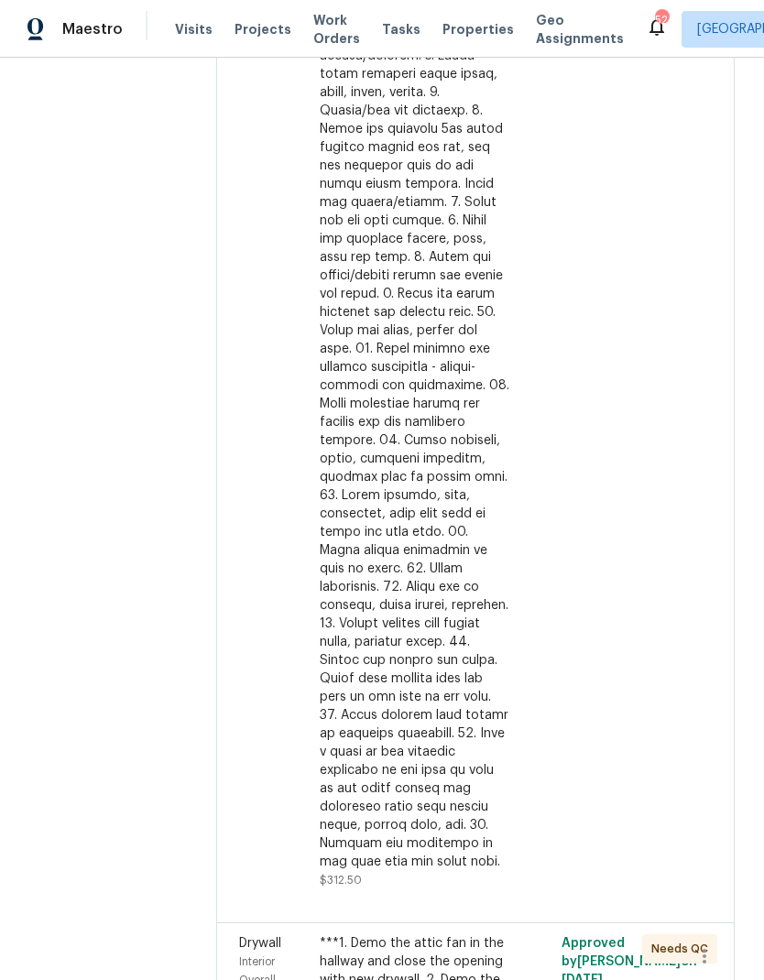
click at [431, 615] on div at bounding box center [415, 367] width 190 height 1007
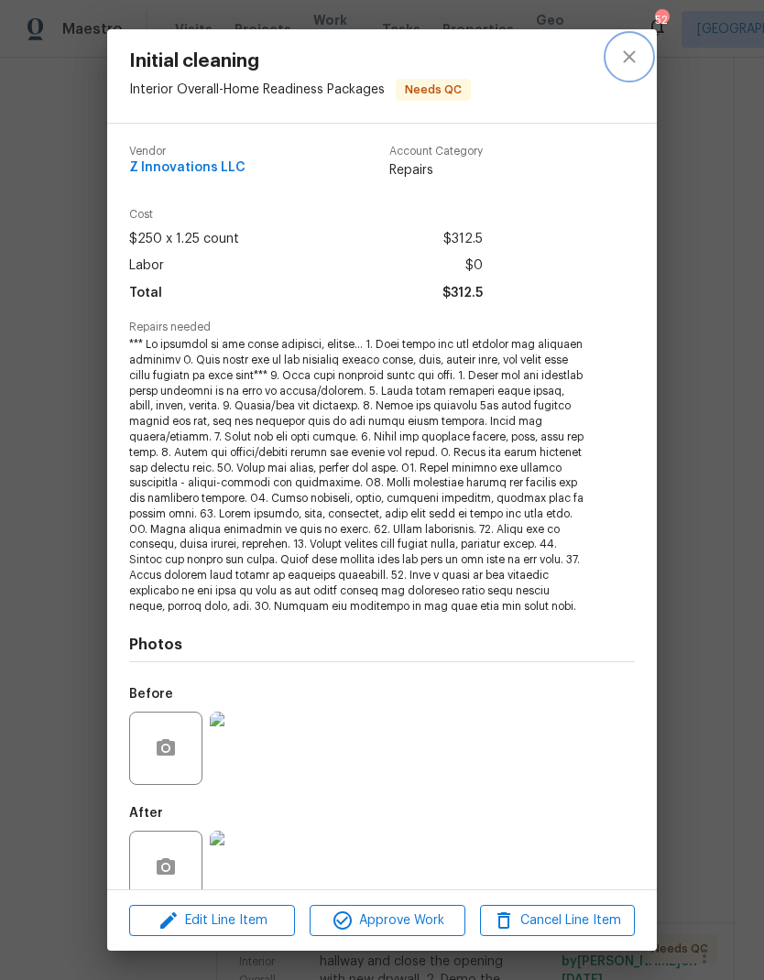
click at [634, 60] on icon "close" at bounding box center [629, 56] width 12 height 12
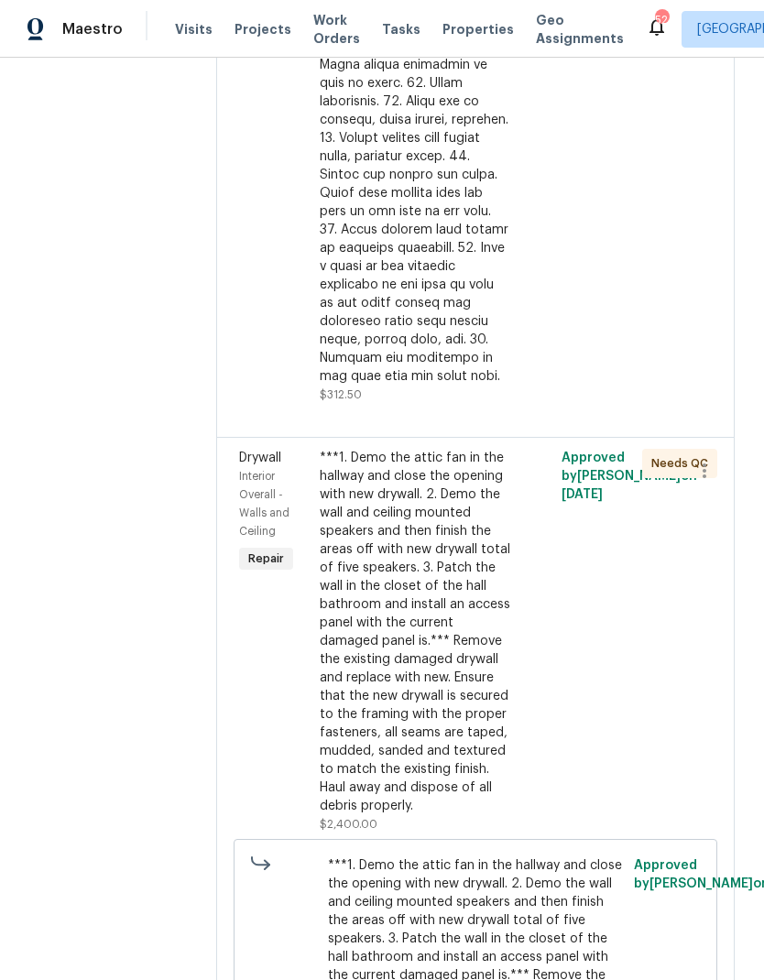
scroll to position [2105, 0]
click at [406, 669] on div "***1. Demo the attic fan in the hallway and close the opening with new drywall.…" at bounding box center [415, 630] width 190 height 366
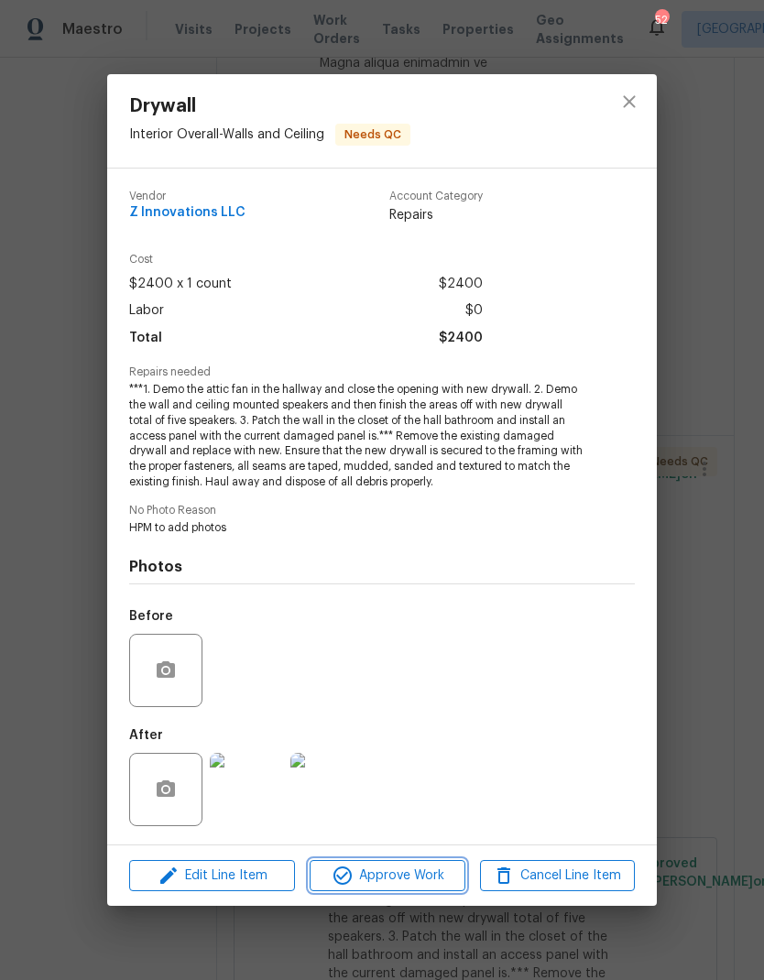
click at [424, 882] on span "Approve Work" at bounding box center [387, 875] width 144 height 23
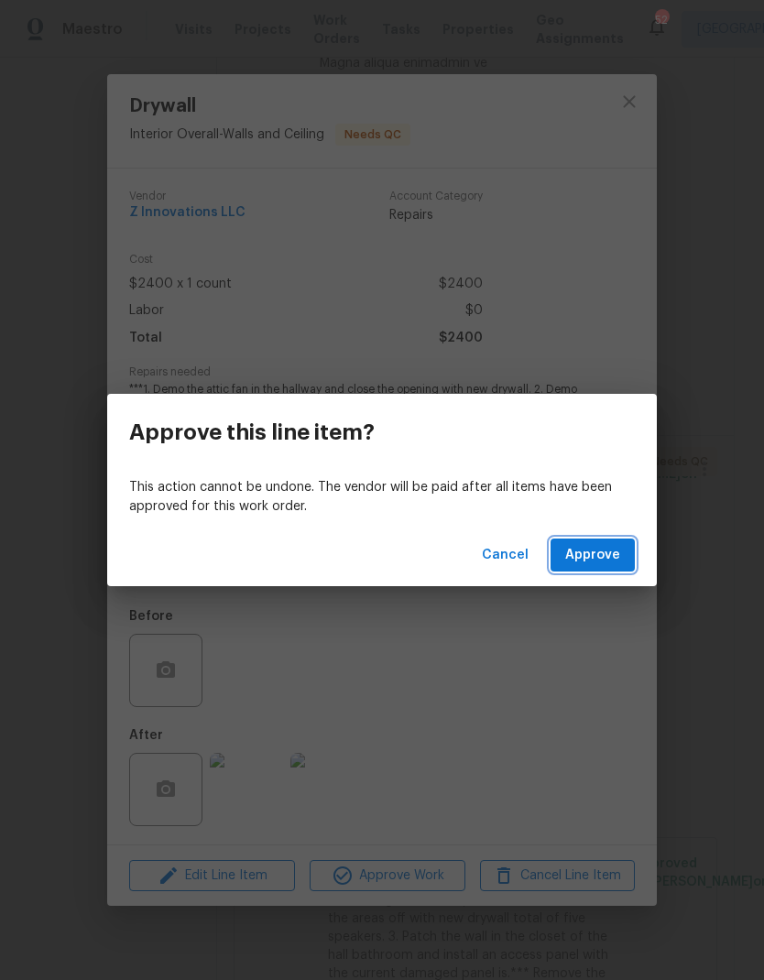
click at [603, 567] on button "Approve" at bounding box center [592, 555] width 84 height 34
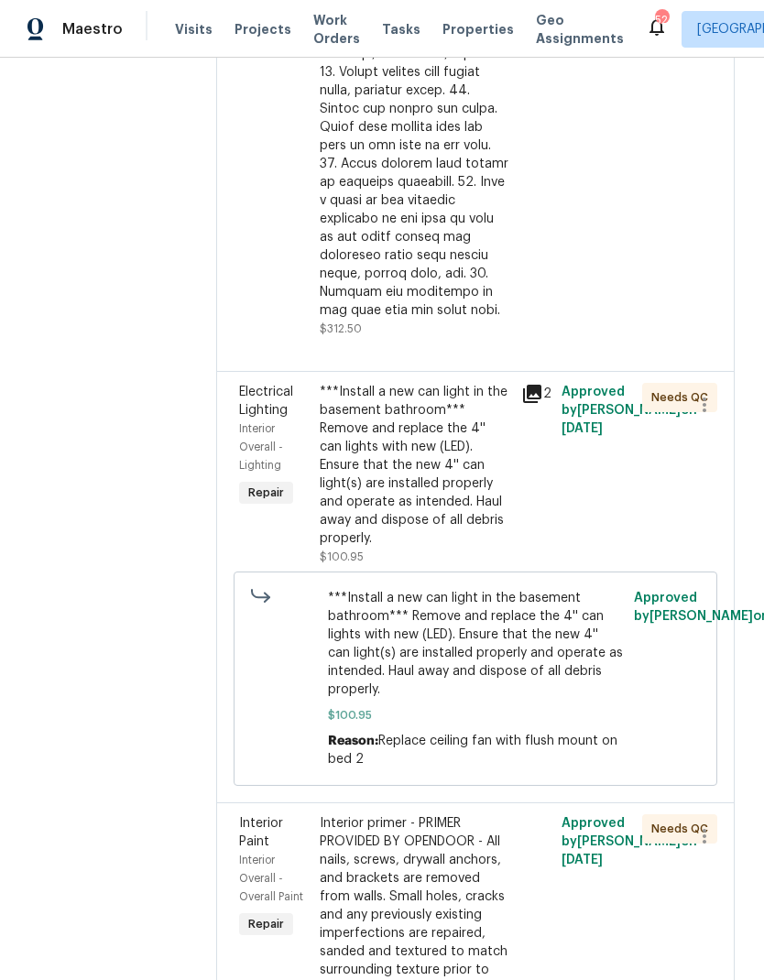
scroll to position [2170, 0]
click at [442, 415] on div "***Install a new can light in the basement bathroom*** Remove and replace the 4…" at bounding box center [415, 464] width 190 height 165
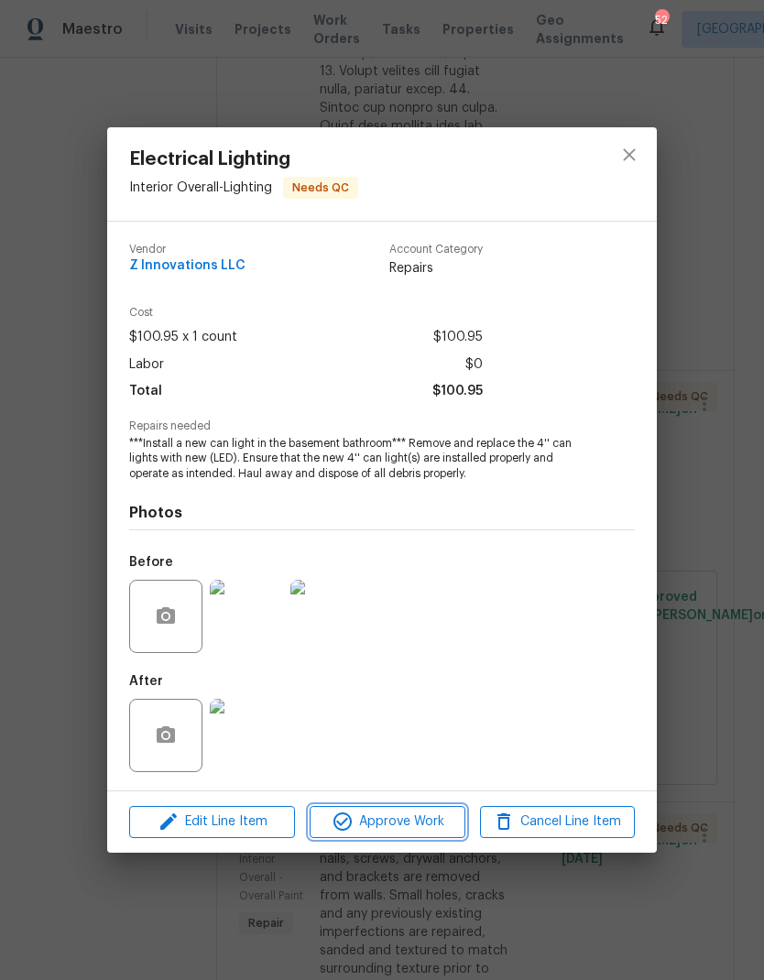
click at [424, 829] on span "Approve Work" at bounding box center [387, 821] width 144 height 23
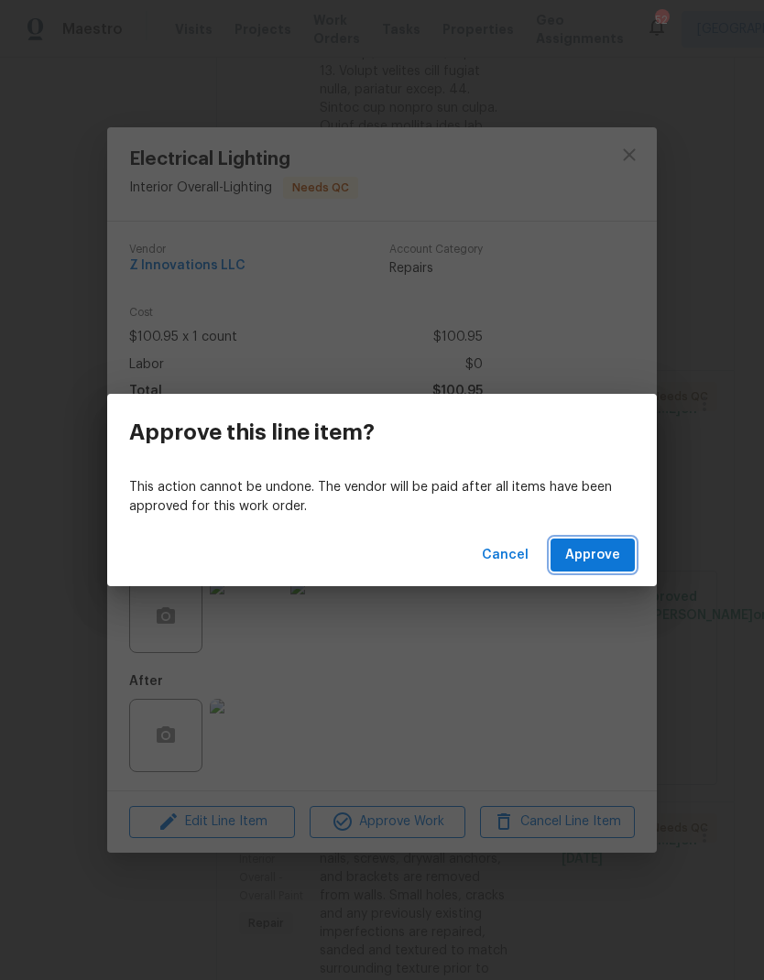
click at [627, 566] on button "Approve" at bounding box center [592, 555] width 84 height 34
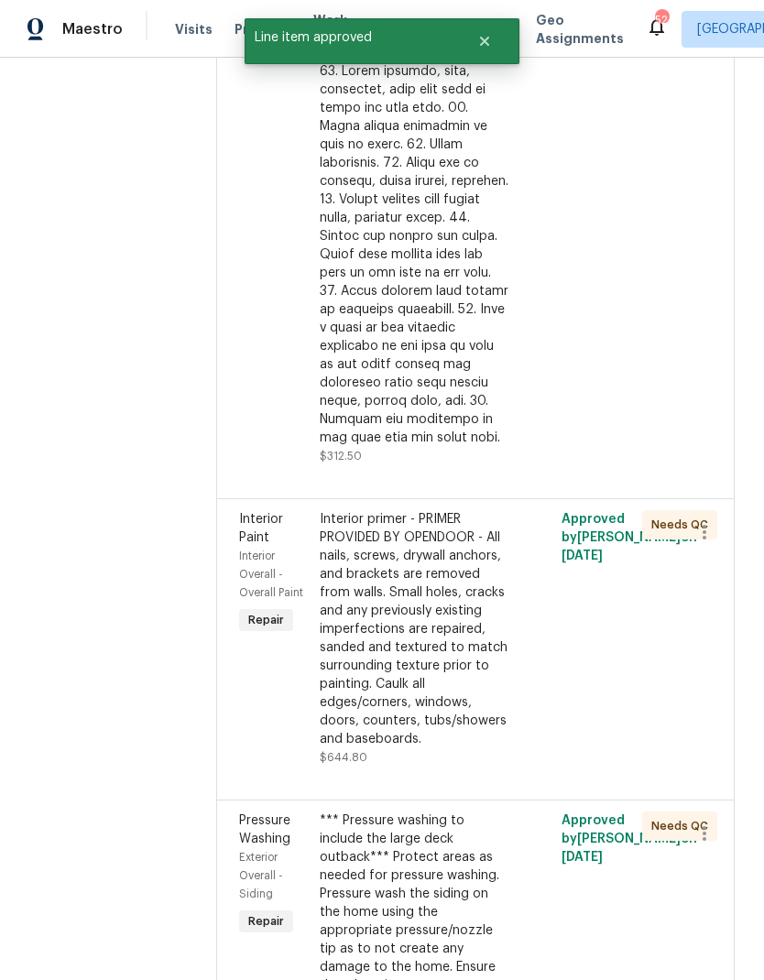
scroll to position [2059, 0]
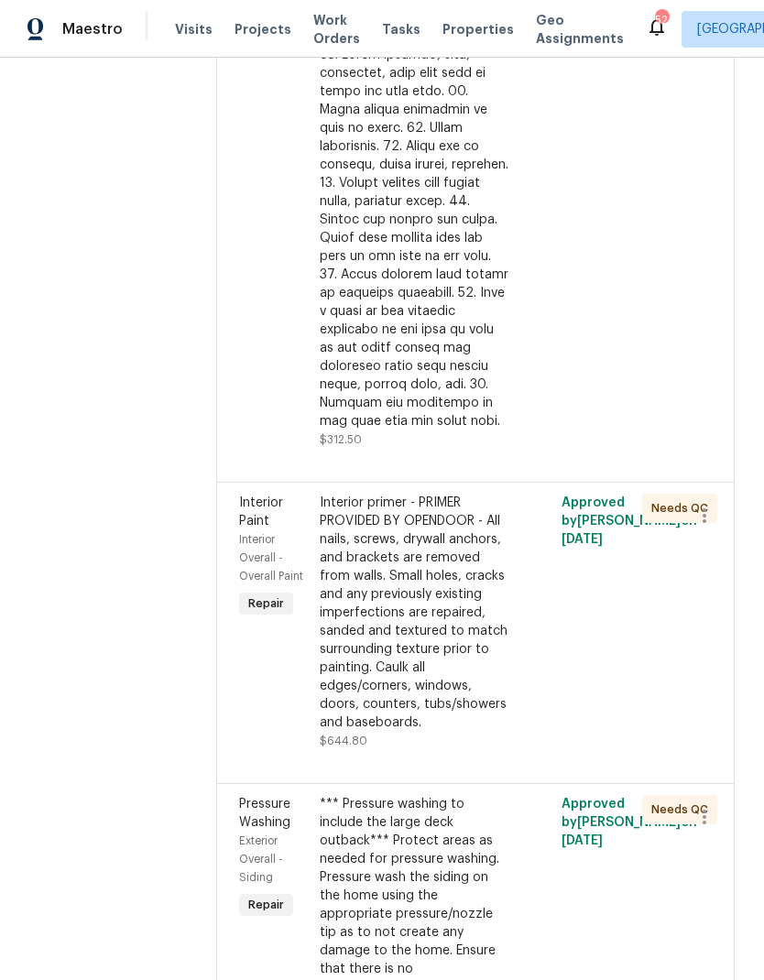
click at [411, 609] on div "Interior primer - PRIMER PROVIDED BY OPENDOOR - All nails, screws, drywall anch…" at bounding box center [415, 613] width 190 height 238
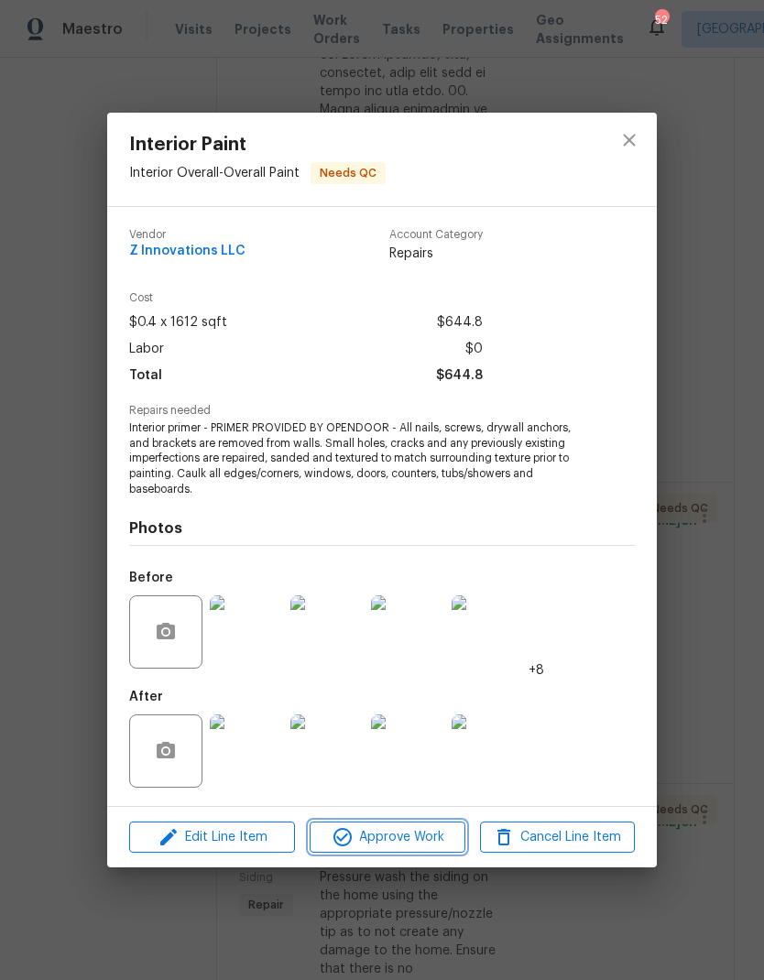
click at [423, 839] on span "Approve Work" at bounding box center [387, 837] width 144 height 23
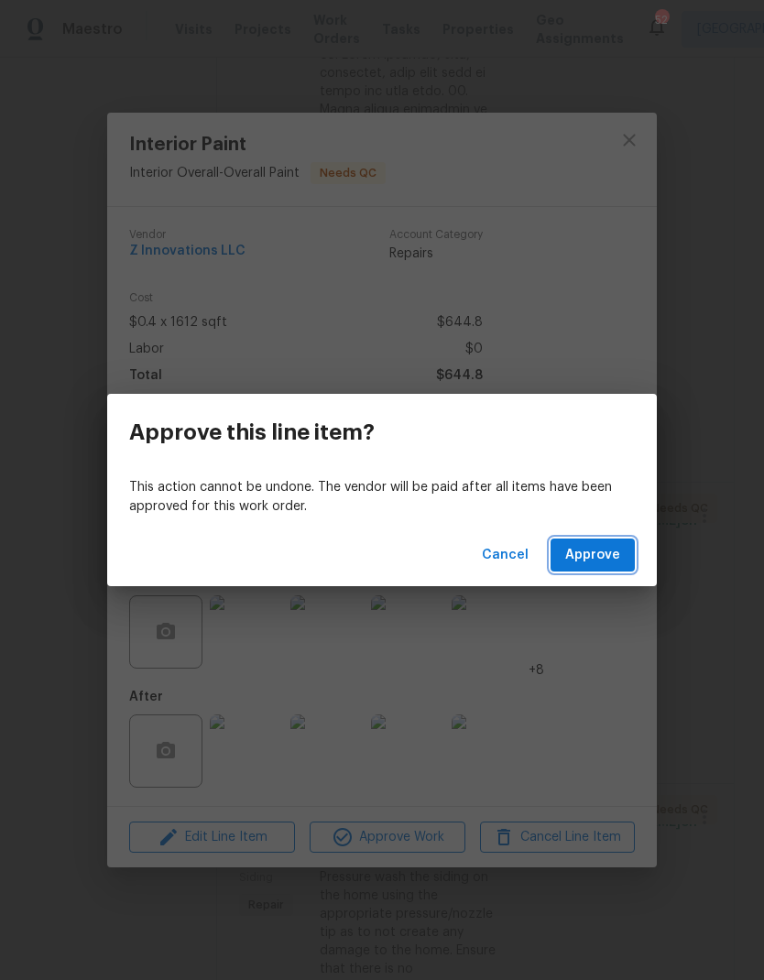
click at [608, 564] on span "Approve" at bounding box center [592, 555] width 55 height 23
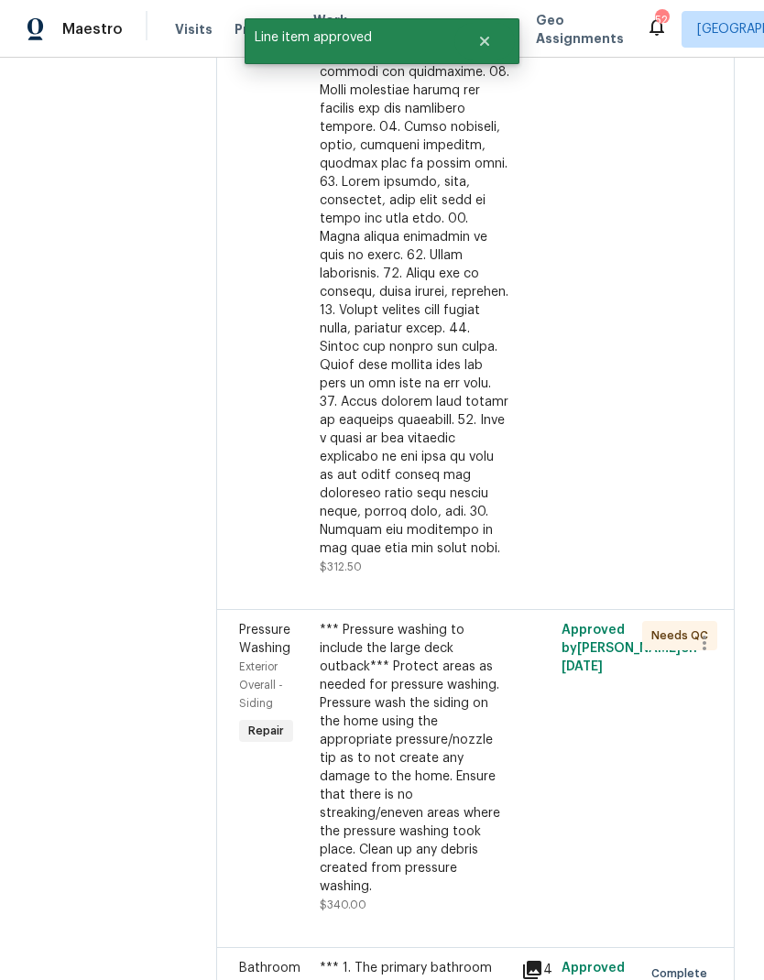
scroll to position [1950, 0]
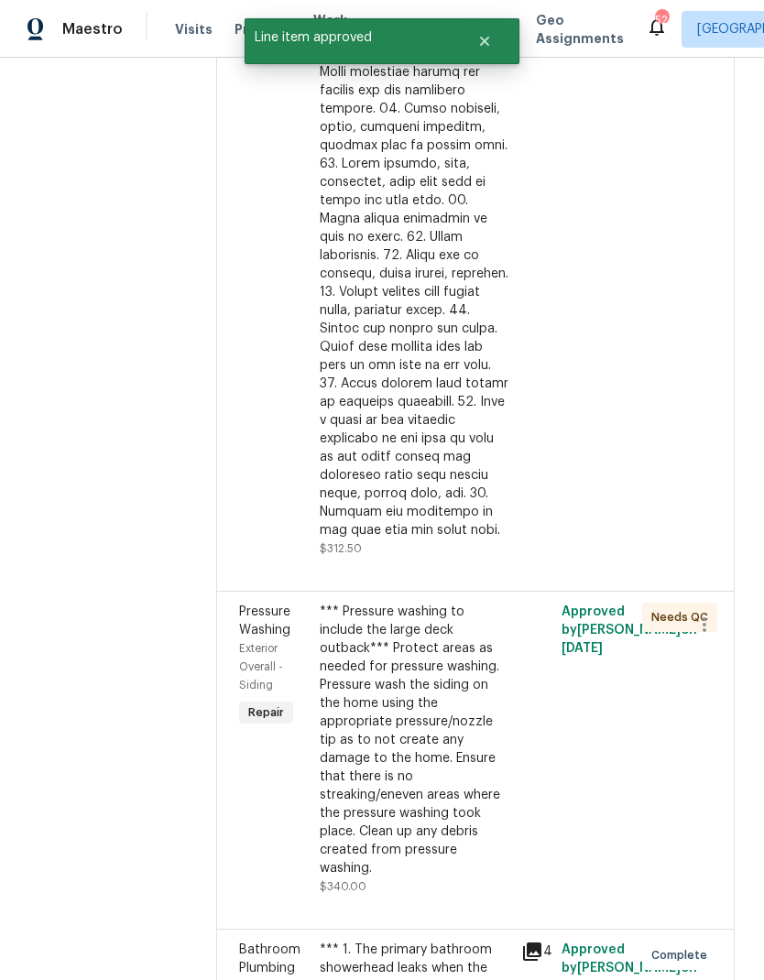
click at [432, 690] on div "*** Pressure washing to include the large deck outback*** Protect areas as need…" at bounding box center [415, 740] width 190 height 275
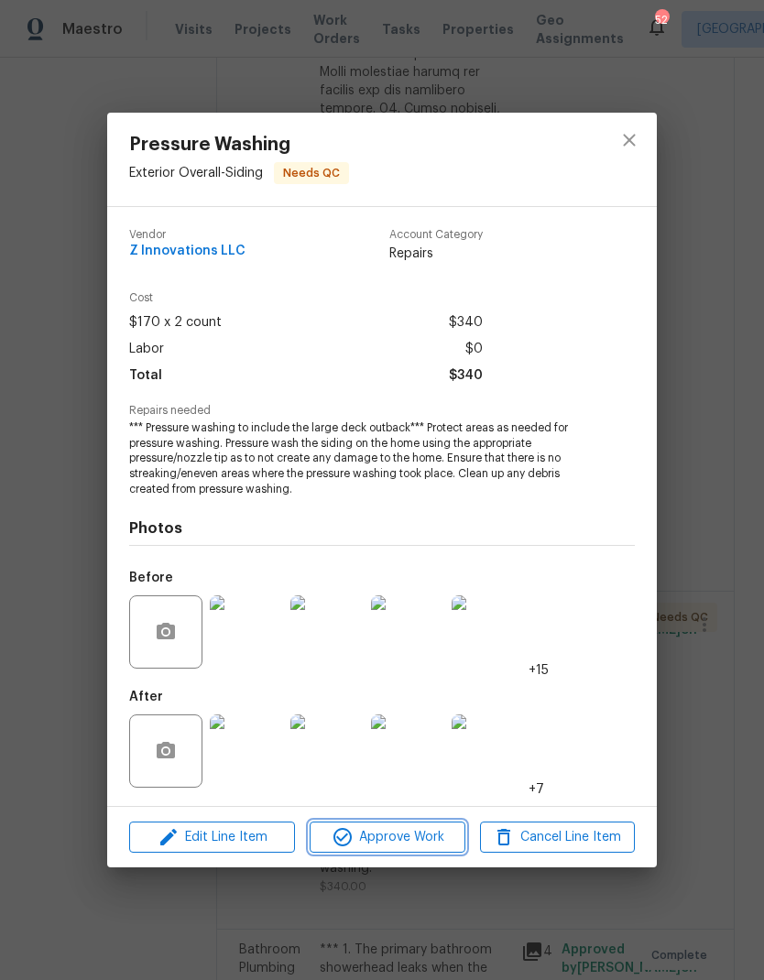
click at [438, 842] on span "Approve Work" at bounding box center [387, 837] width 144 height 23
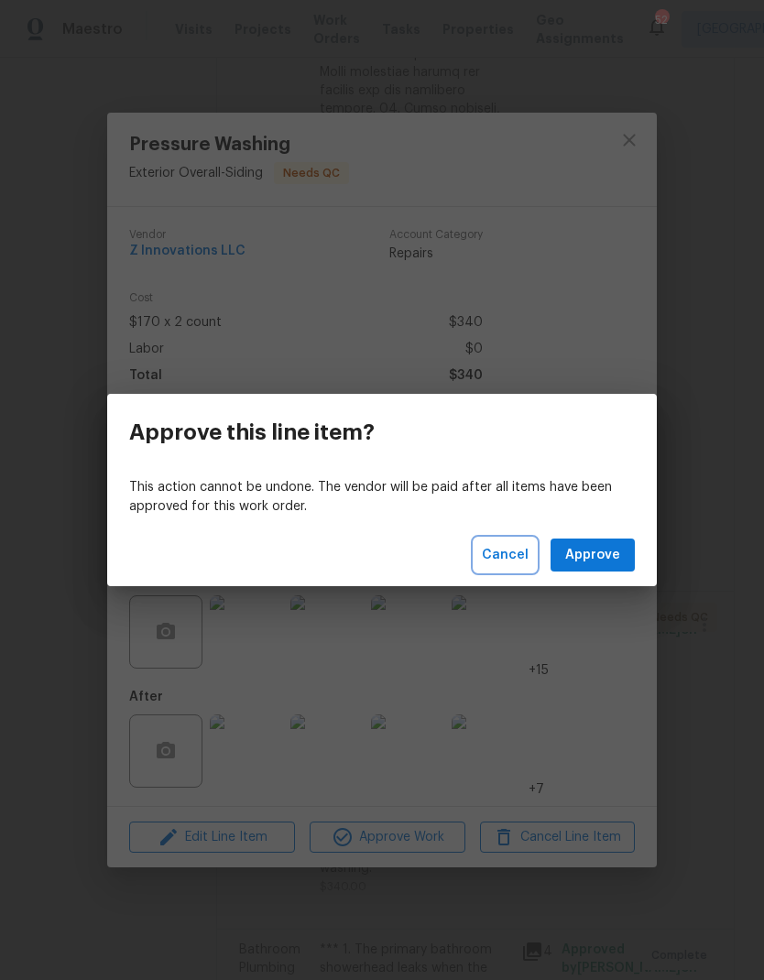
click at [514, 558] on span "Cancel" at bounding box center [505, 555] width 47 height 23
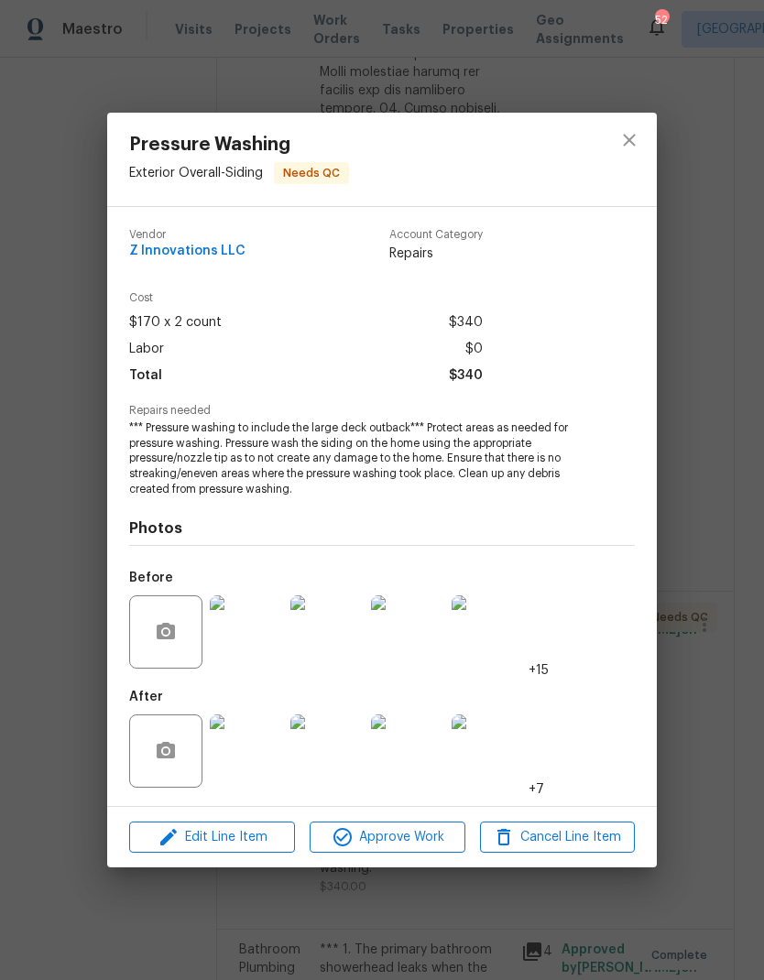
click at [424, 767] on img at bounding box center [407, 750] width 73 height 73
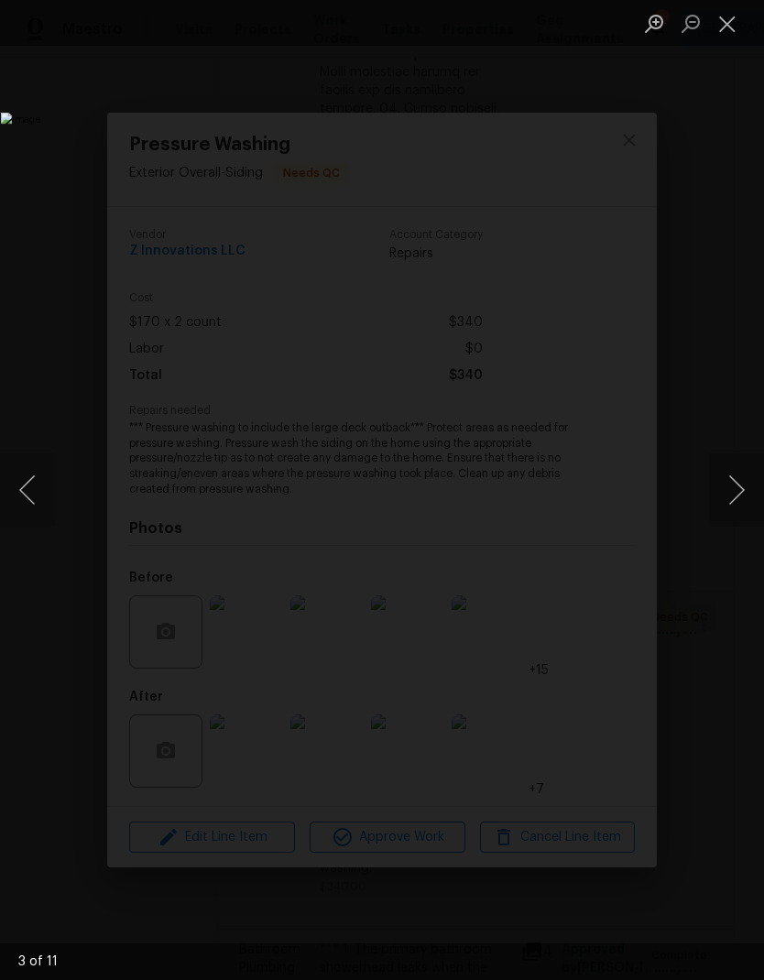
click at [732, 27] on button "Close lightbox" at bounding box center [727, 23] width 37 height 32
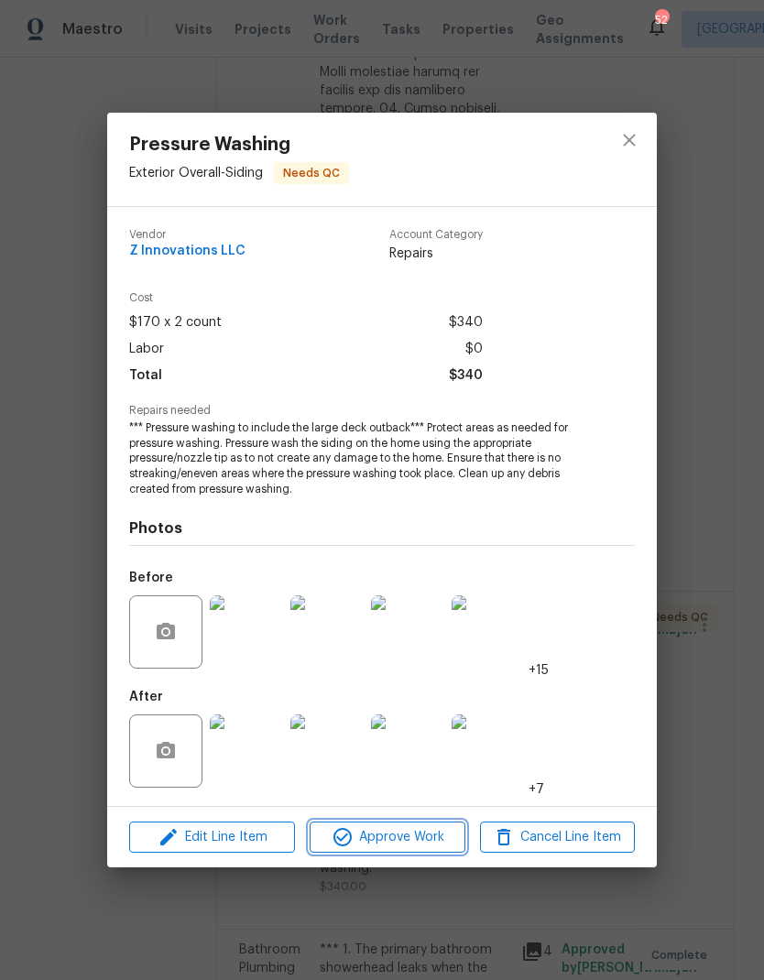
click at [438, 843] on span "Approve Work" at bounding box center [387, 837] width 144 height 23
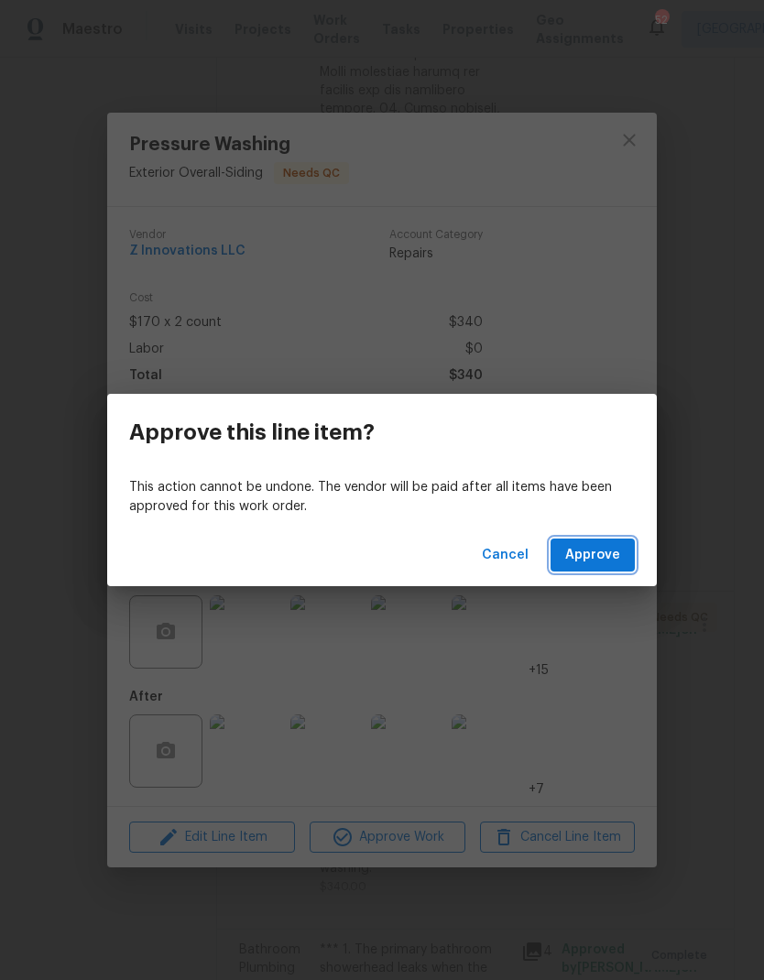
click at [613, 559] on span "Approve" at bounding box center [592, 555] width 55 height 23
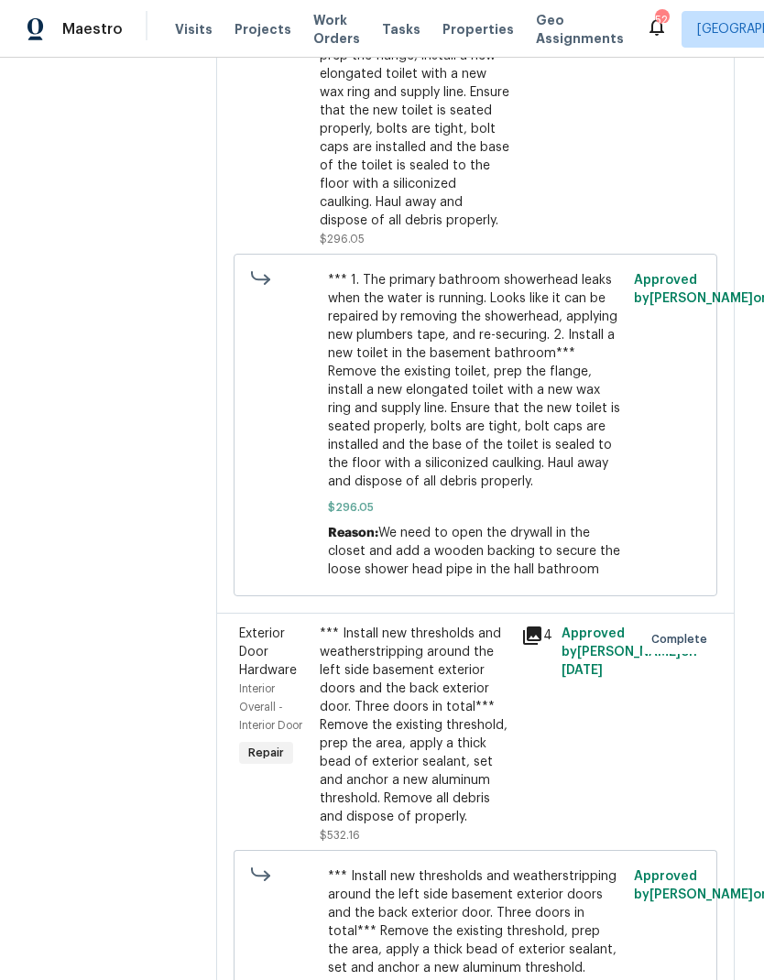
scroll to position [2648, 0]
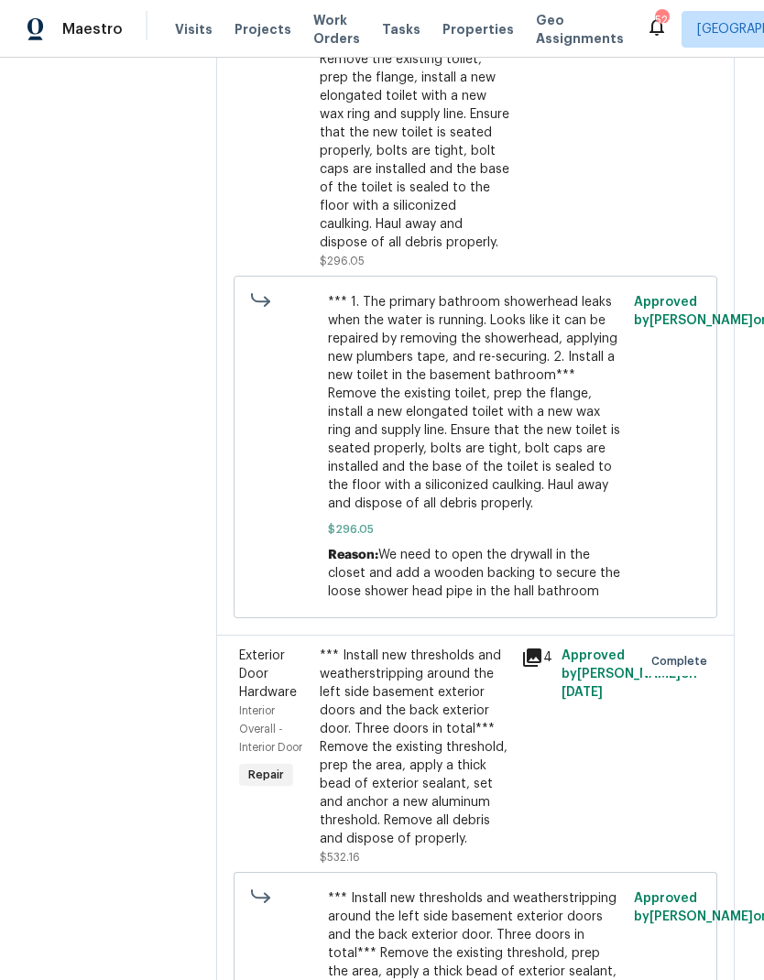
click at [489, 363] on span "*** 1. The primary bathroom showerhead leaks when the water is running. Looks l…" at bounding box center [476, 403] width 296 height 220
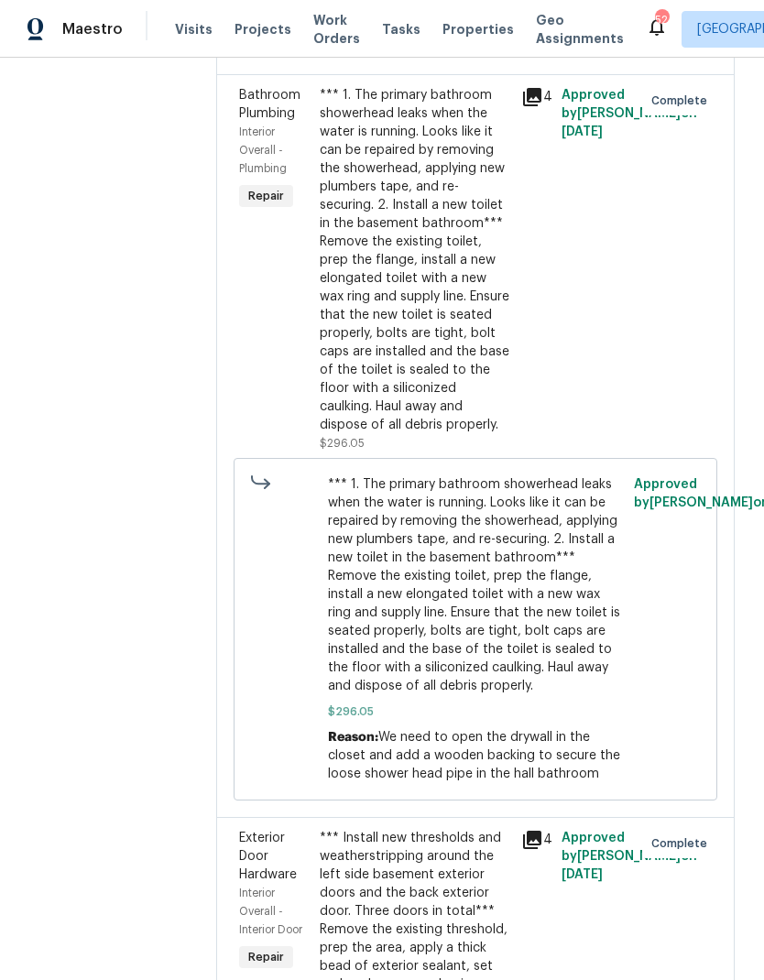
scroll to position [2448, 0]
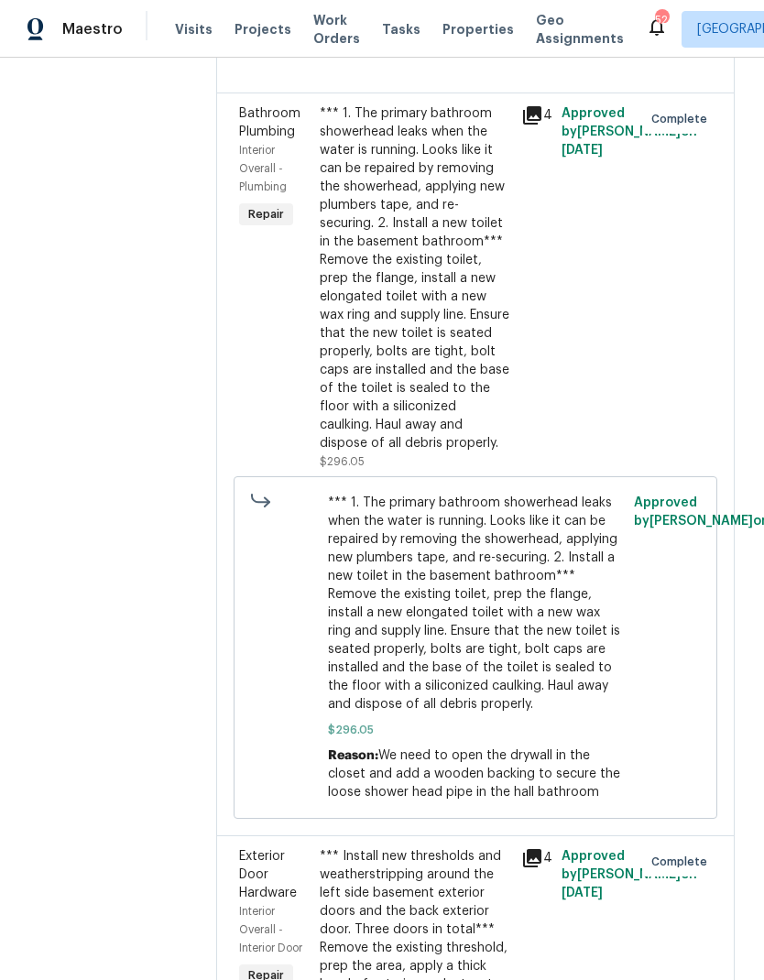
click at [447, 267] on div "*** 1. The primary bathroom showerhead leaks when the water is running. Looks l…" at bounding box center [415, 278] width 190 height 348
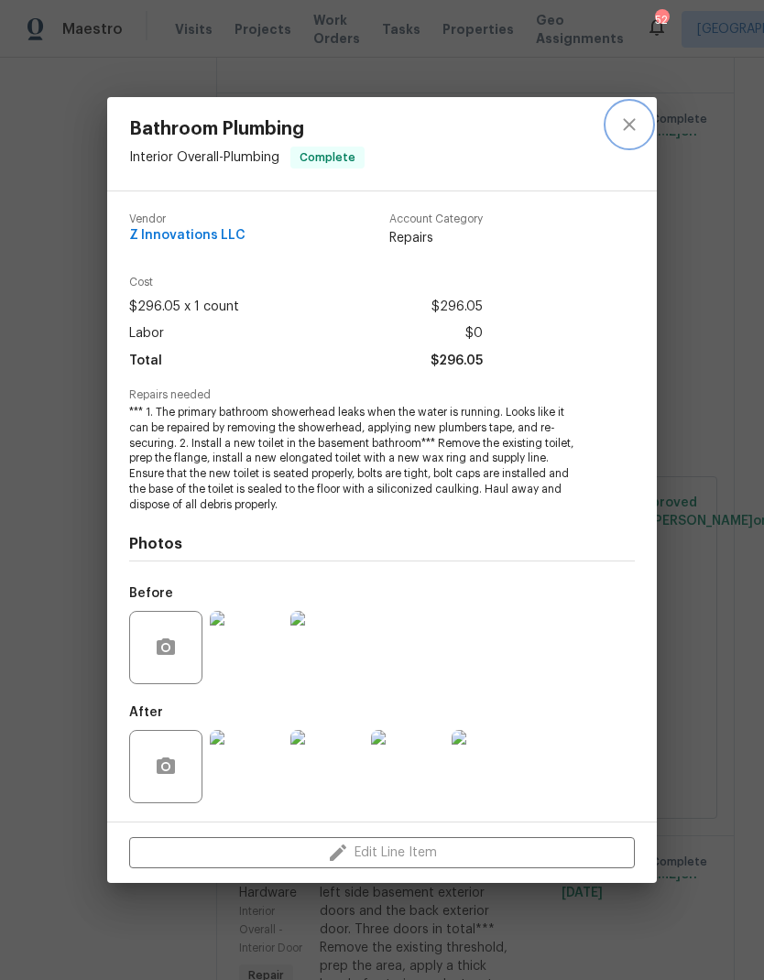
click at [635, 133] on icon "close" at bounding box center [629, 125] width 22 height 22
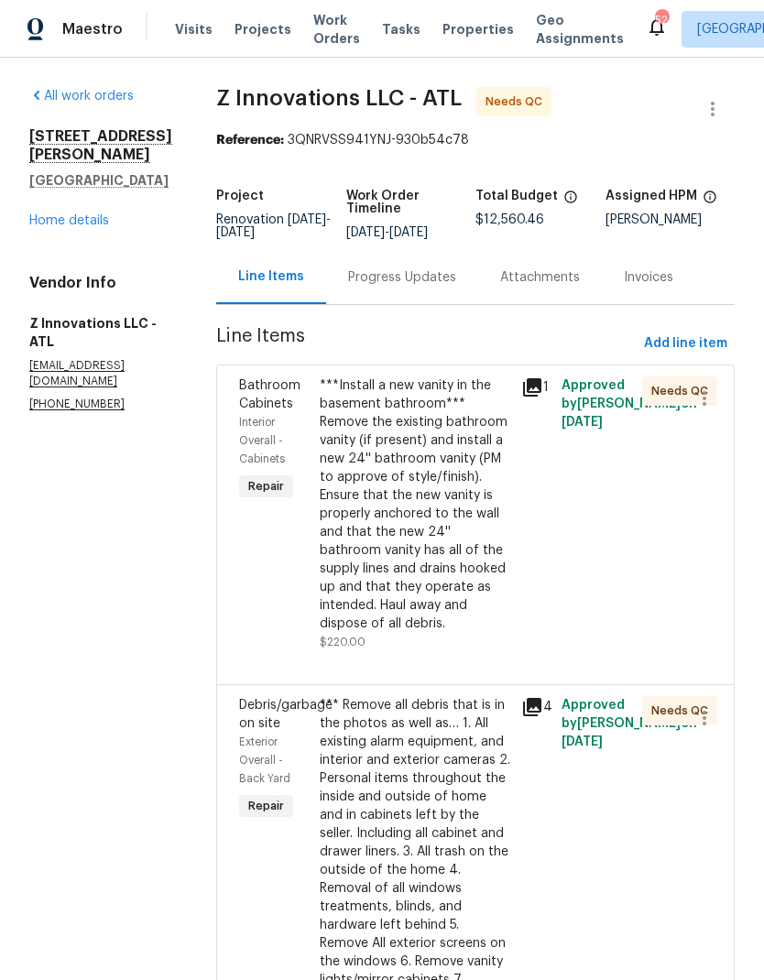
scroll to position [0, 0]
